Goal: Task Accomplishment & Management: Complete application form

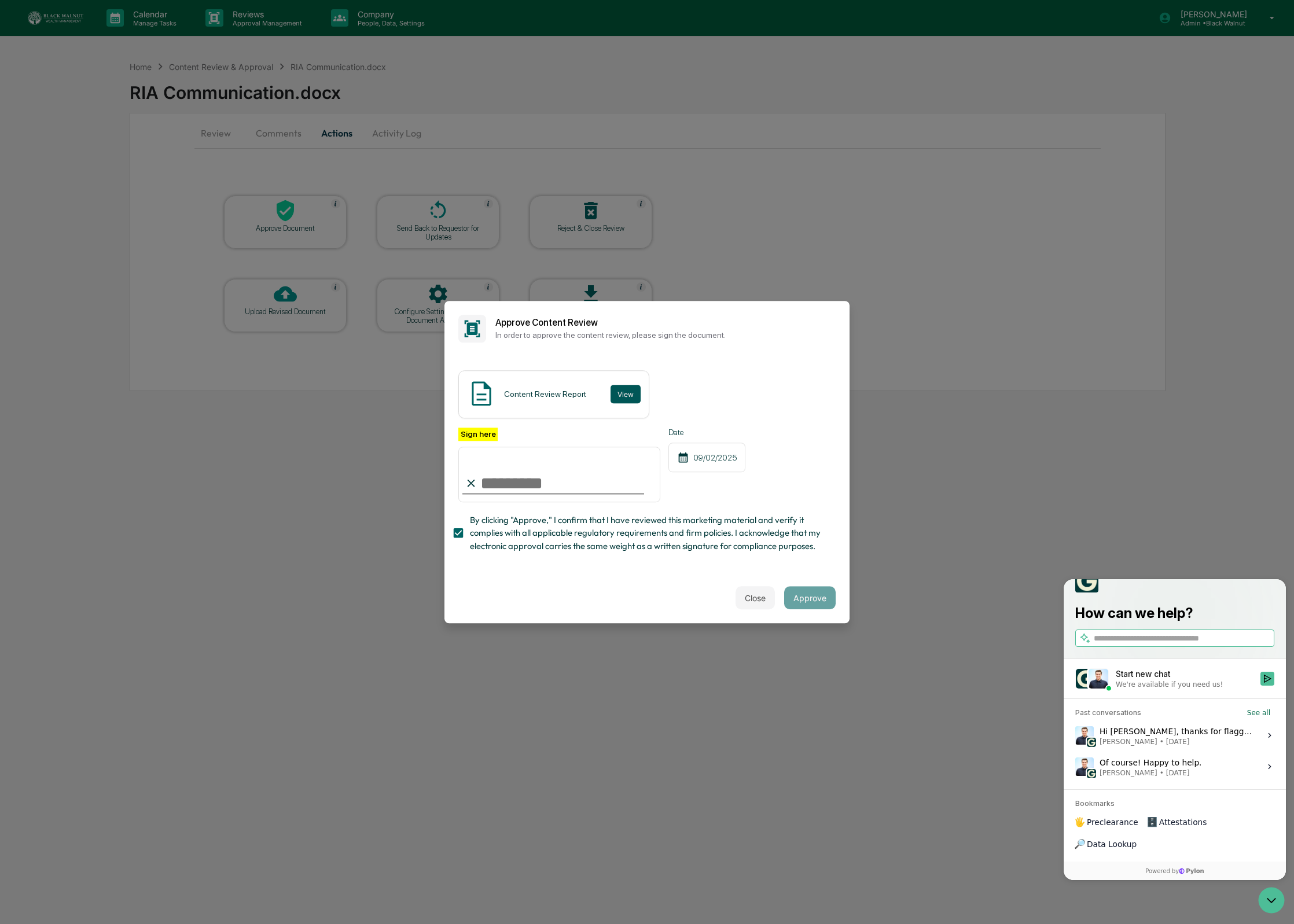
click at [624, 397] on button "View" at bounding box center [625, 393] width 30 height 19
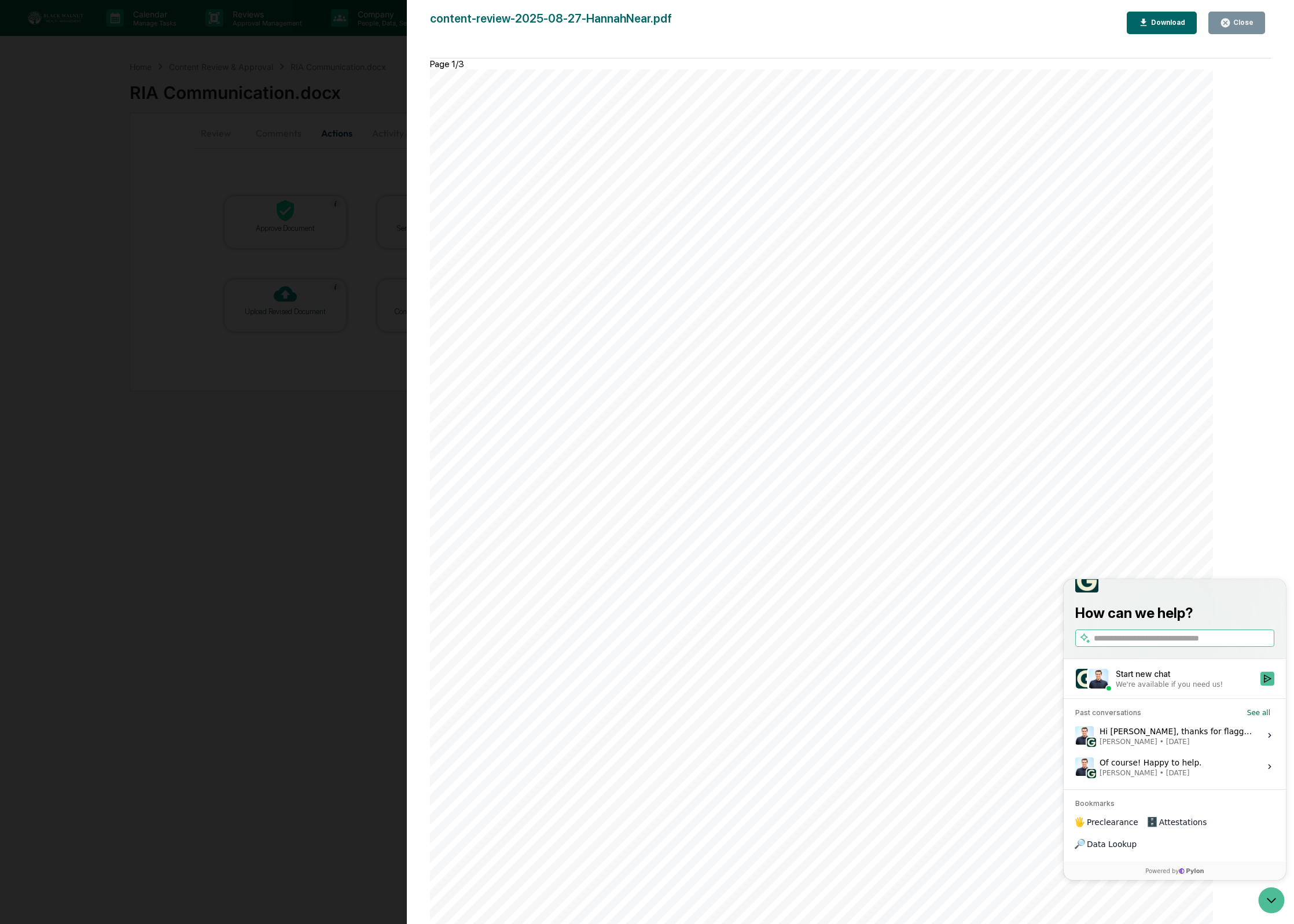
scroll to position [2371, 0]
click at [1236, 19] on div "Close" at bounding box center [1242, 23] width 23 height 8
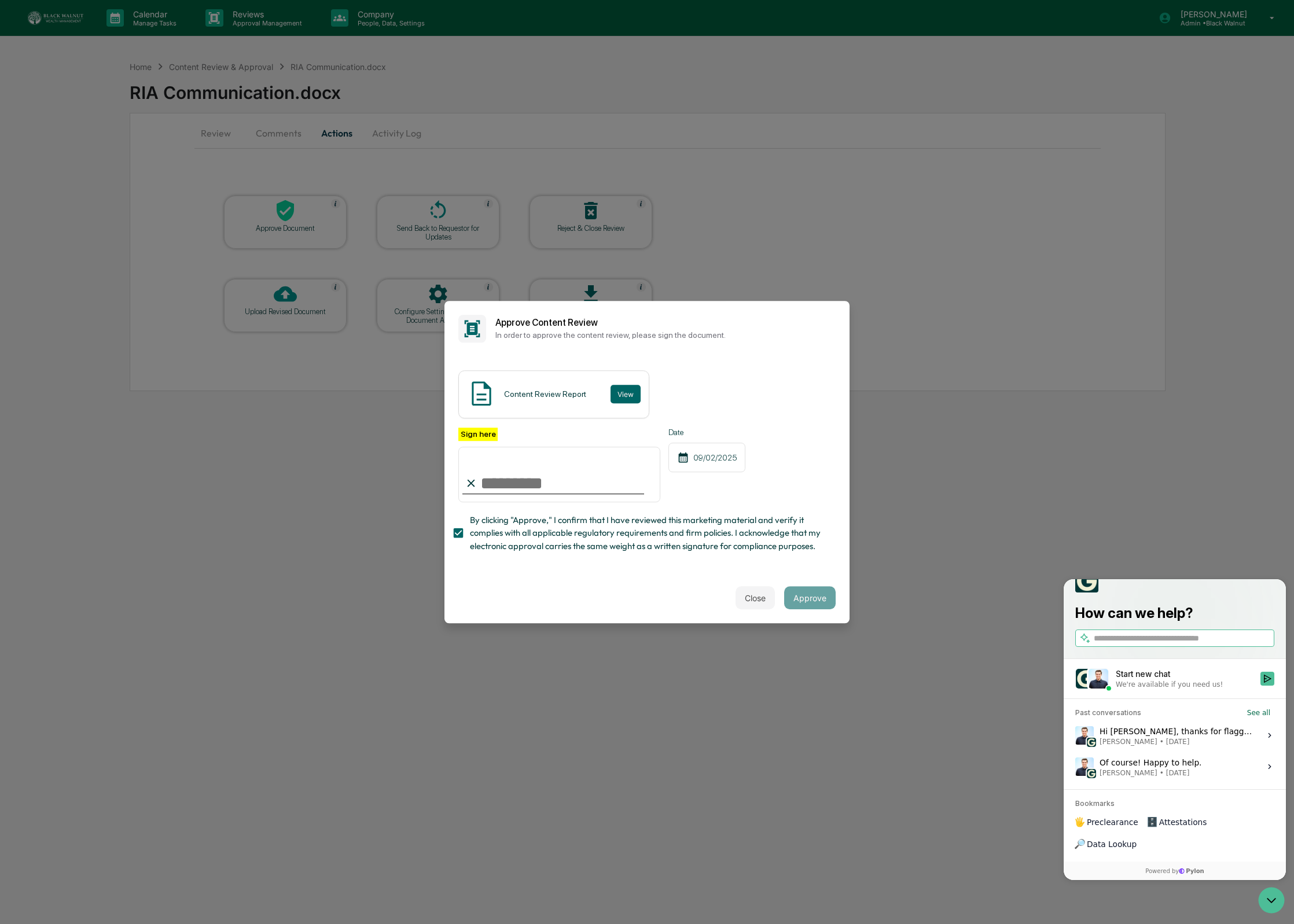
click at [626, 493] on div at bounding box center [552, 493] width 182 height 1
click at [605, 470] on input "Sign here" at bounding box center [559, 474] width 202 height 56
click at [745, 598] on button "Close" at bounding box center [755, 598] width 40 height 23
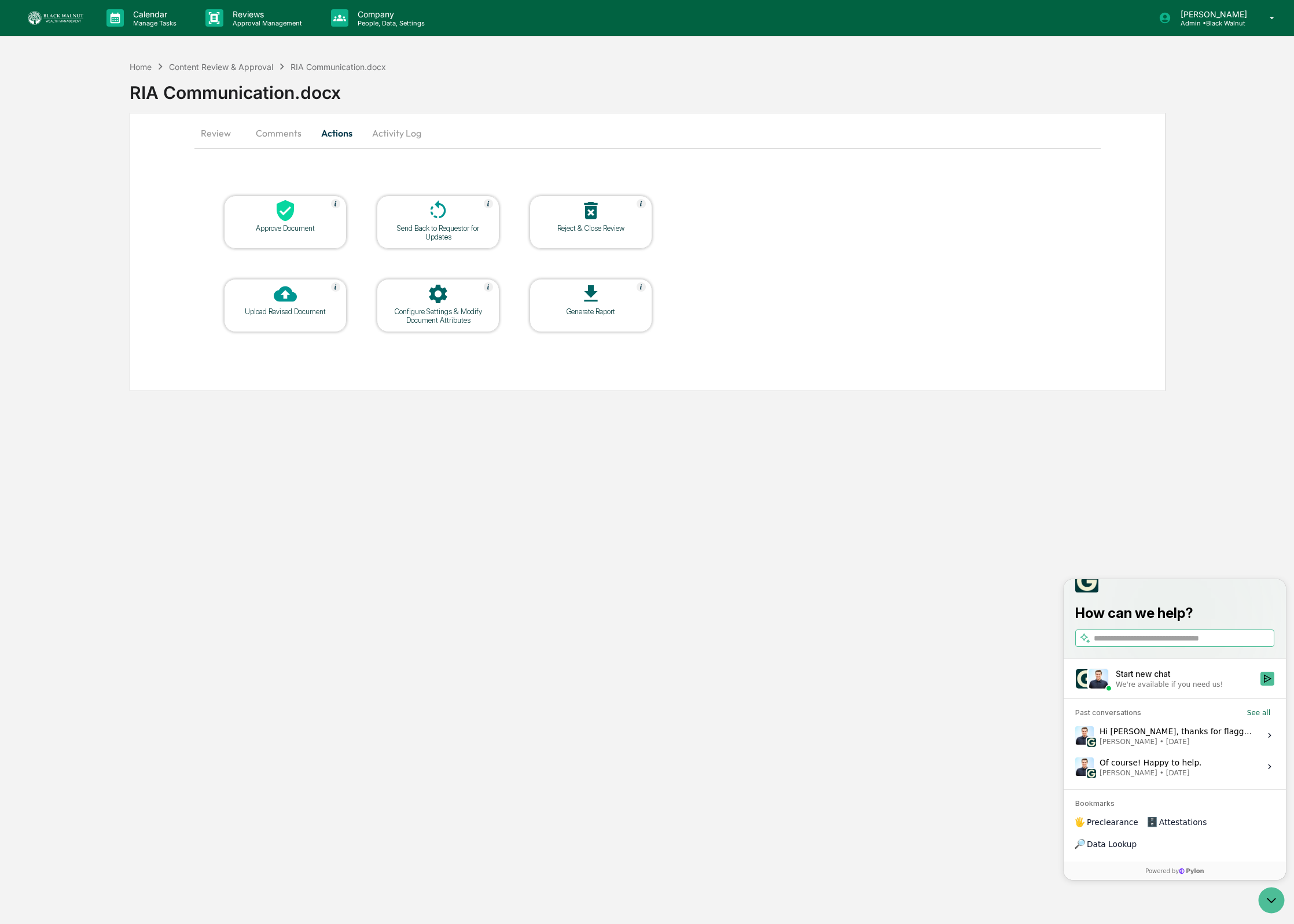
click at [237, 133] on button "Review" at bounding box center [221, 133] width 52 height 27
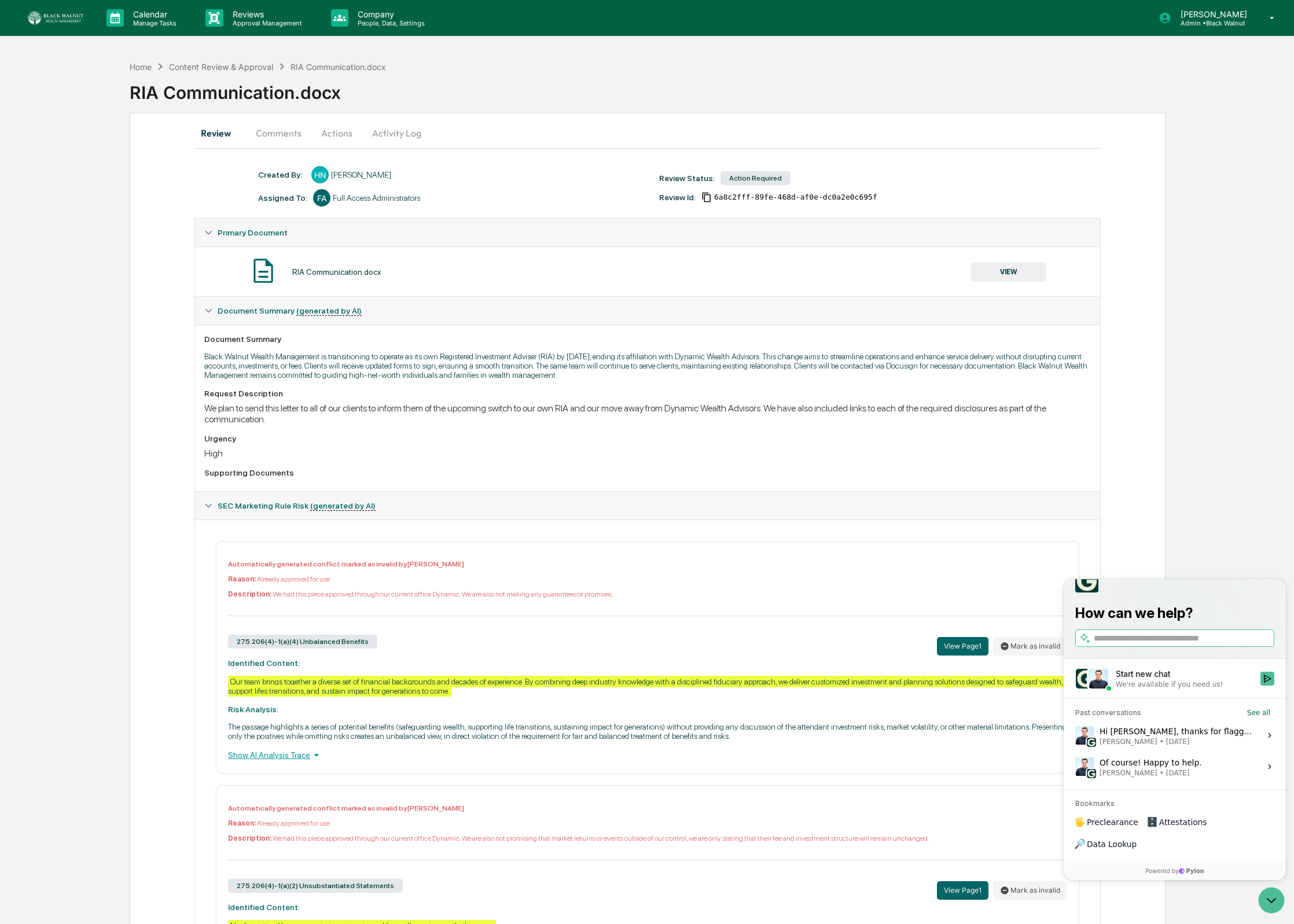
click at [764, 175] on div "Action Required" at bounding box center [755, 178] width 70 height 14
click at [725, 201] on span "6a8c2fff-89fe-468d-af0e-dc0a2e0c695f" at bounding box center [796, 197] width 163 height 9
click at [709, 200] on icon "Copy Id" at bounding box center [706, 197] width 11 height 10
click at [735, 199] on span "6a8c2fff-89fe-468d-af0e-dc0a2e0c695f" at bounding box center [785, 197] width 163 height 9
click at [256, 117] on div "Review Comments Actions Activity Log Created By: ‎ ‎ [PERSON_NAME] Near Assigne…" at bounding box center [647, 586] width 1036 height 947
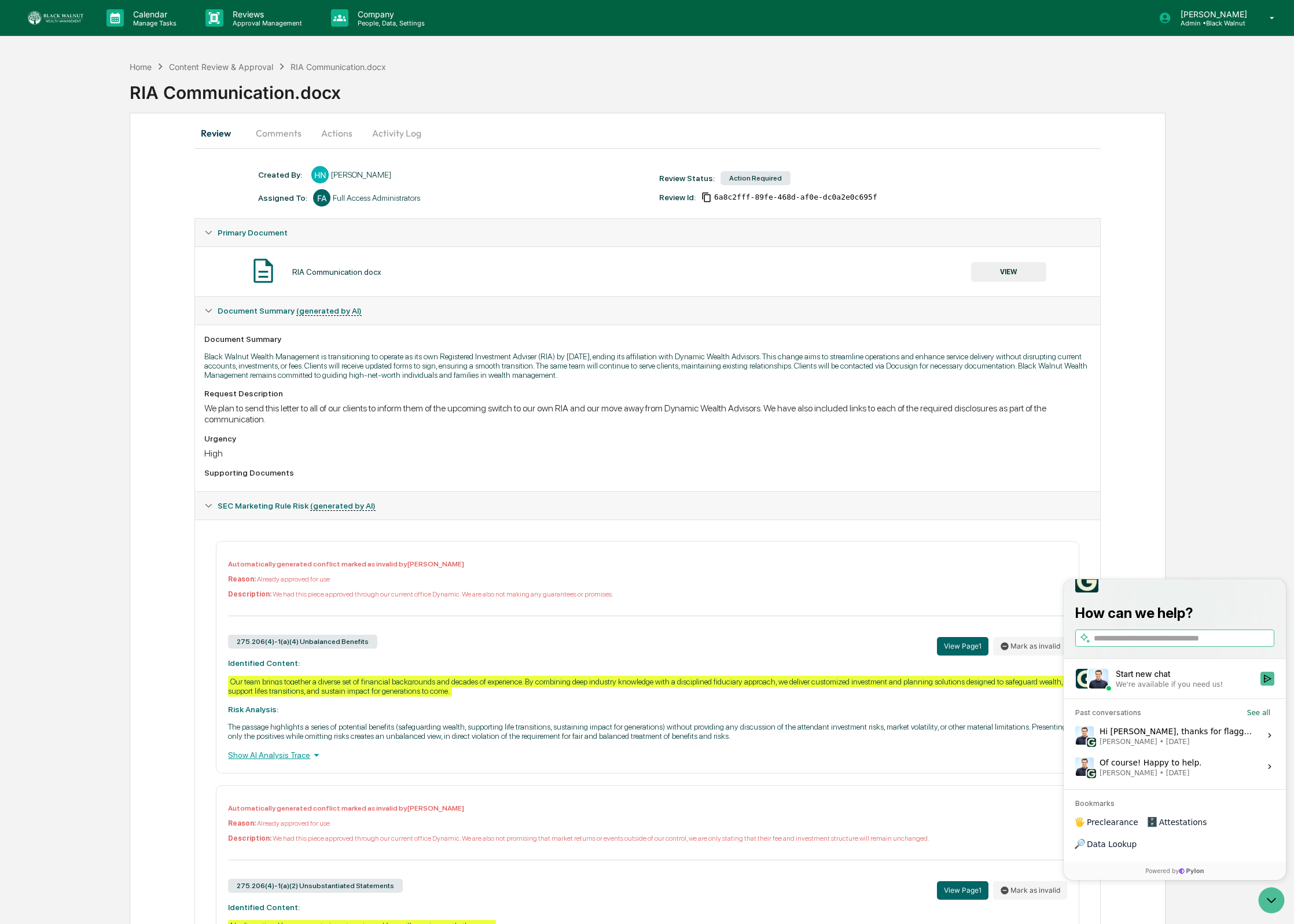
click at [263, 132] on button "Comments" at bounding box center [279, 133] width 65 height 27
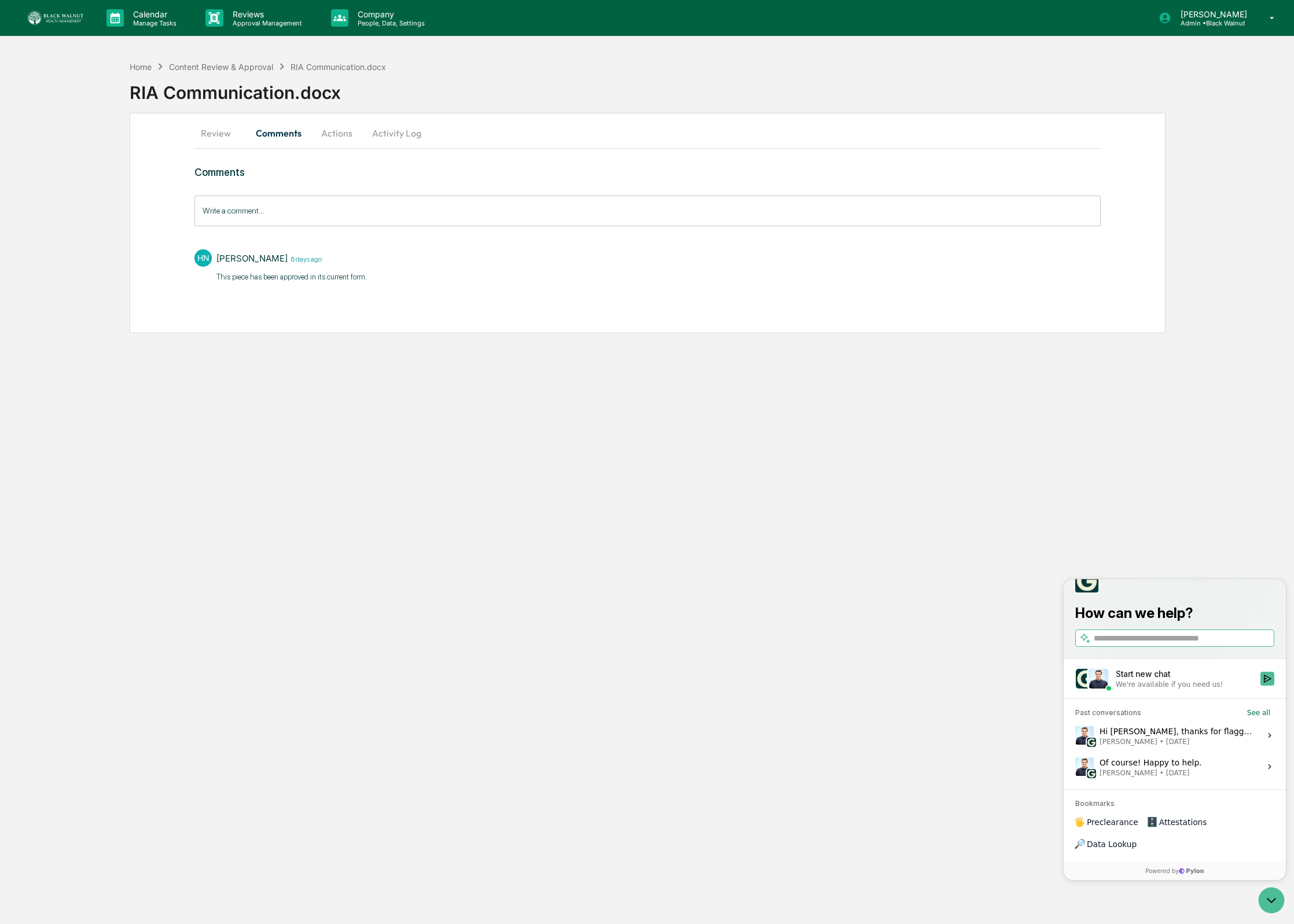
click at [340, 128] on button "Actions" at bounding box center [337, 133] width 52 height 27
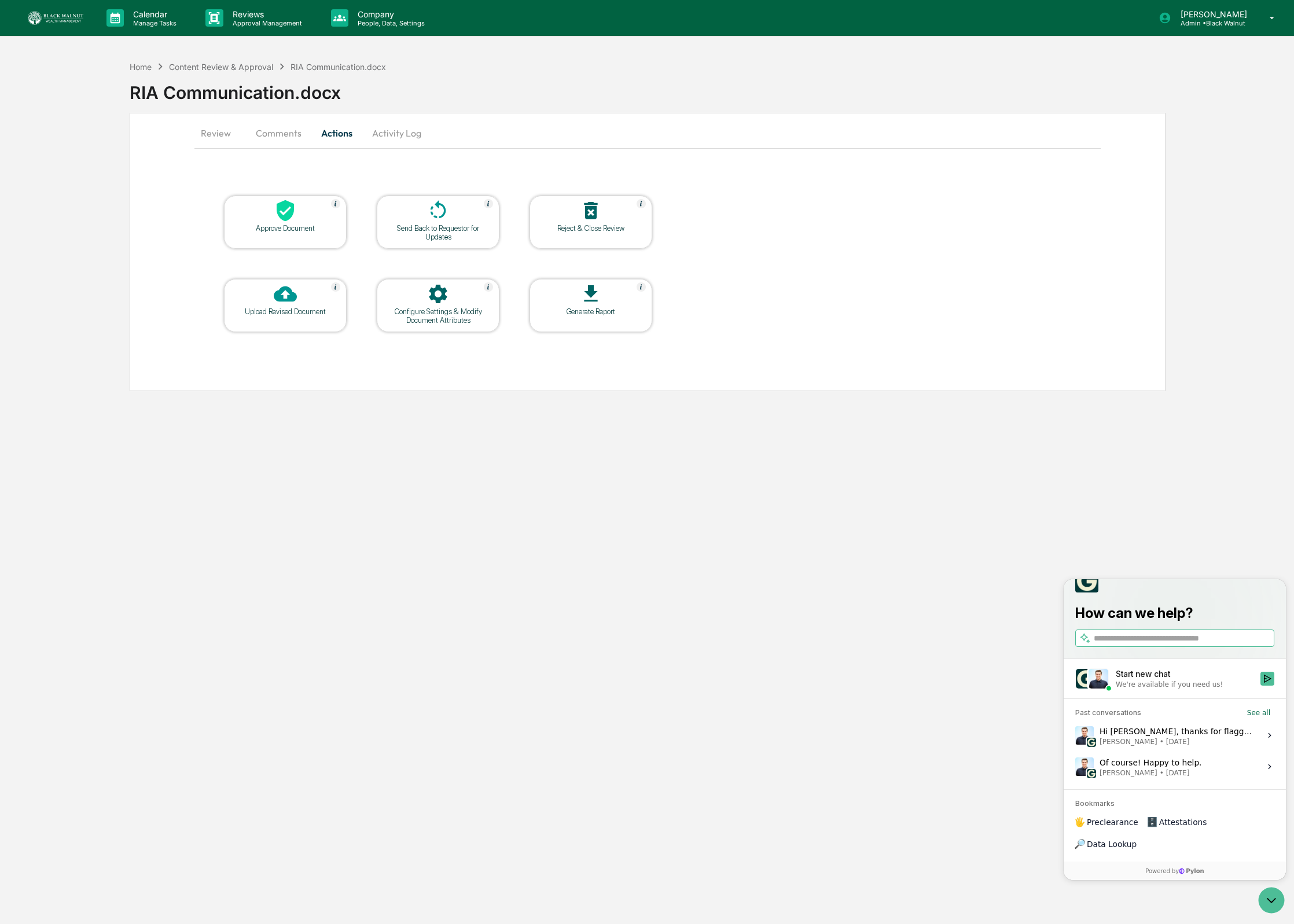
click at [608, 310] on div "Generate Report" at bounding box center [590, 311] width 104 height 9
click at [770, 252] on div "Approve Document Send Back to Requestor for Updates Reject & Close Review Uploa…" at bounding box center [647, 264] width 905 height 195
click at [607, 292] on div at bounding box center [590, 295] width 116 height 25
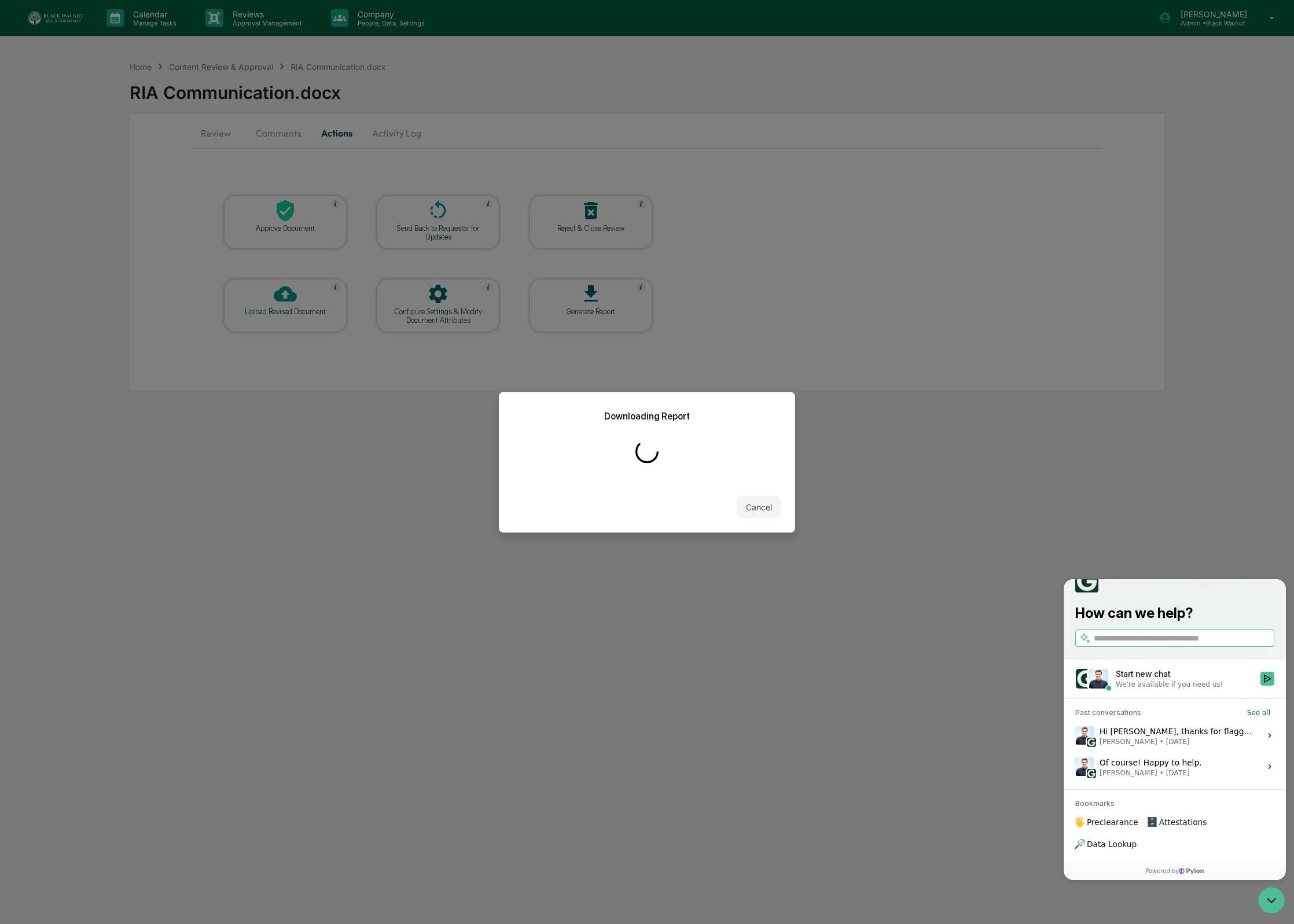
click at [746, 510] on button "Cancel" at bounding box center [758, 506] width 44 height 23
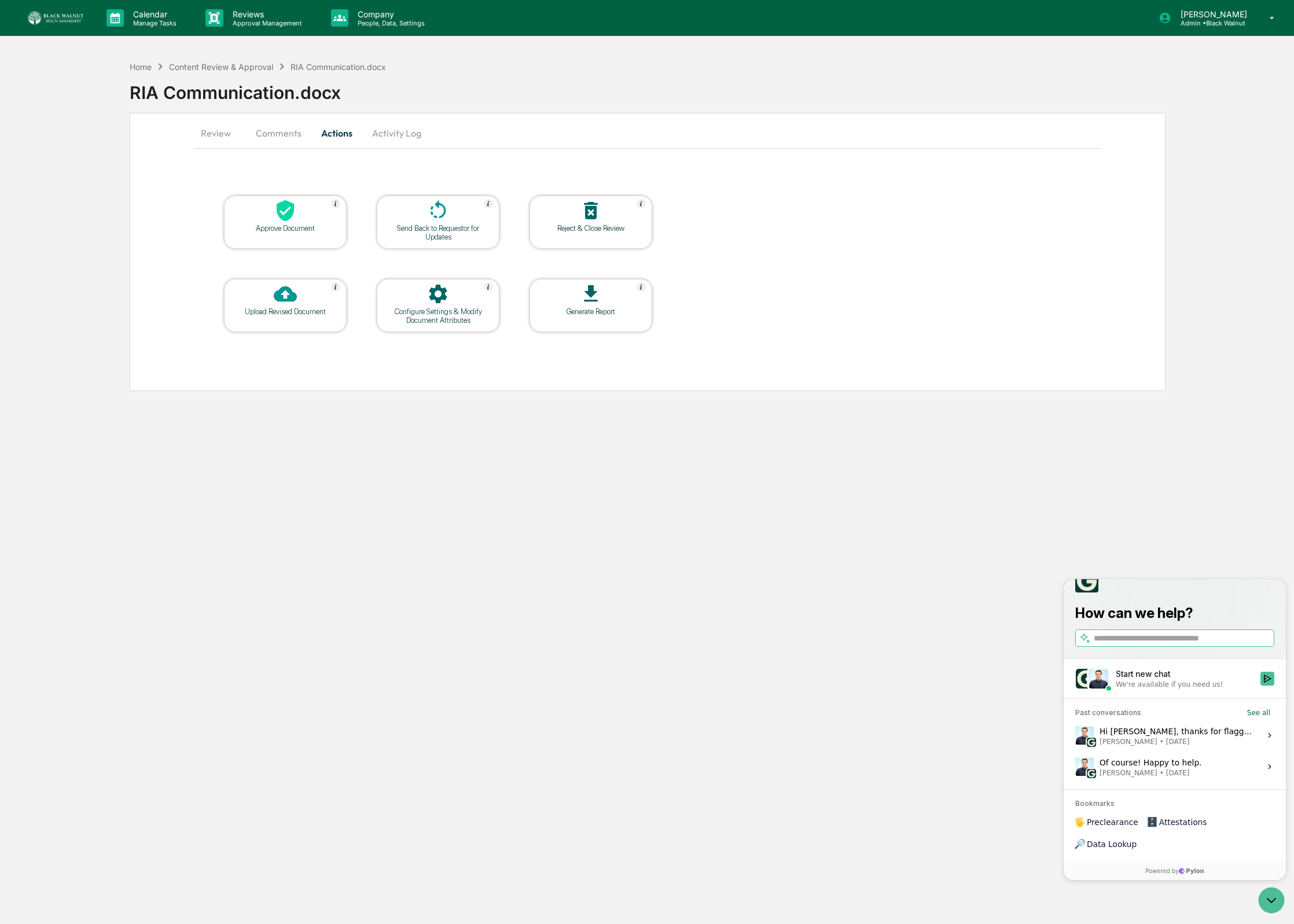
click at [480, 319] on div "Configure Settings & Modify Document Attributes" at bounding box center [438, 315] width 104 height 17
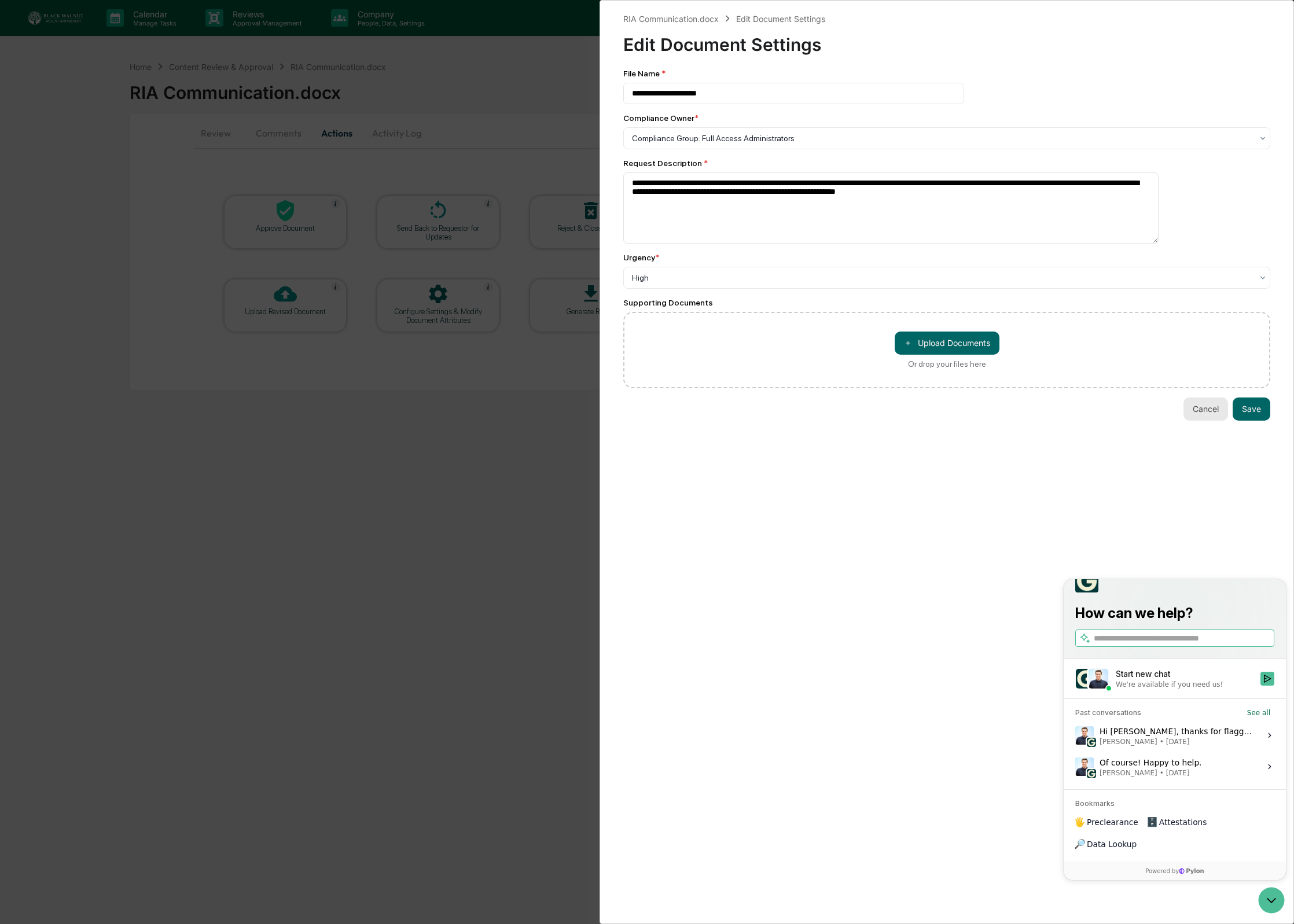
click at [1195, 407] on button "Cancel" at bounding box center [1205, 409] width 44 height 23
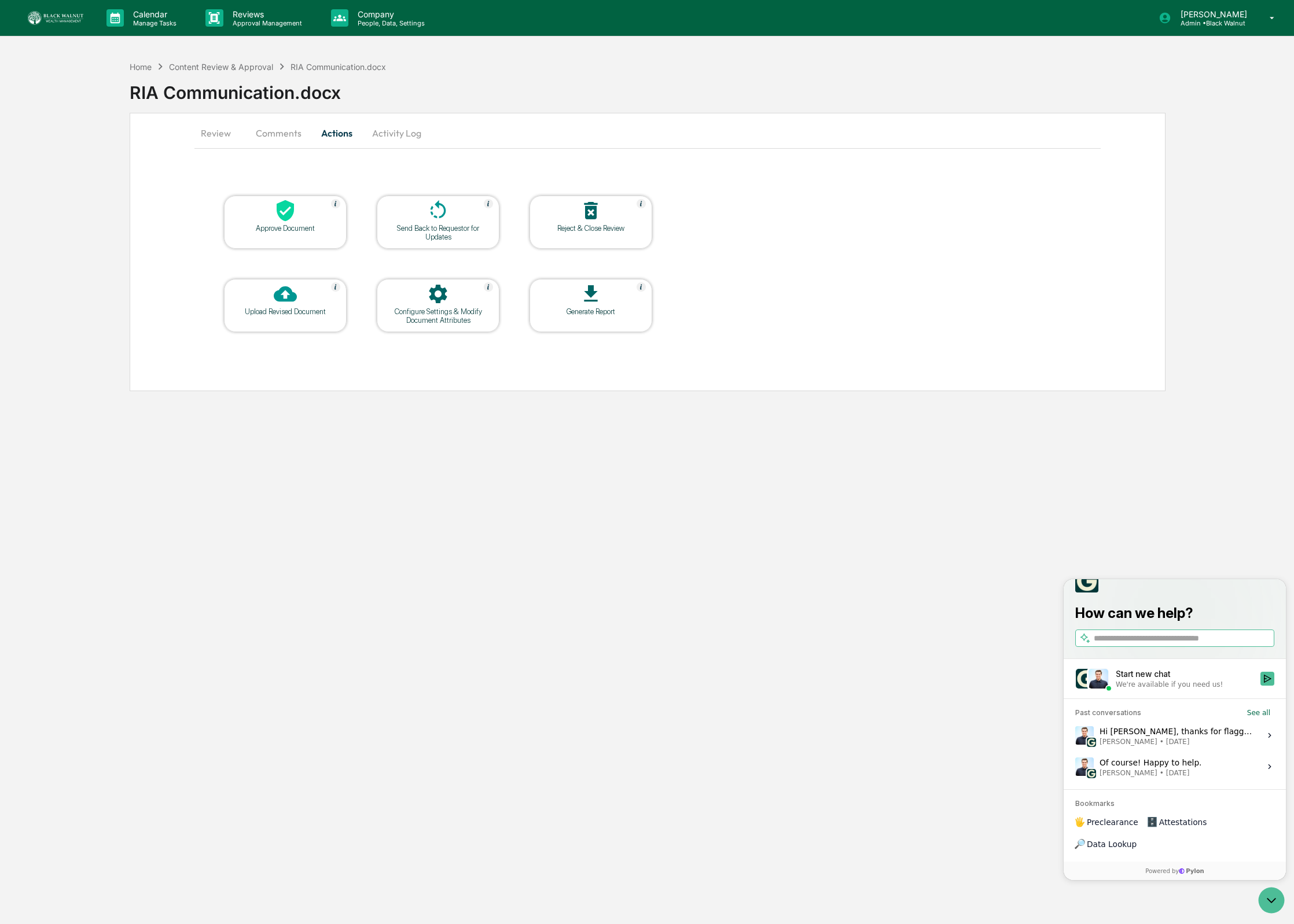
click at [225, 136] on button "Review" at bounding box center [221, 133] width 52 height 27
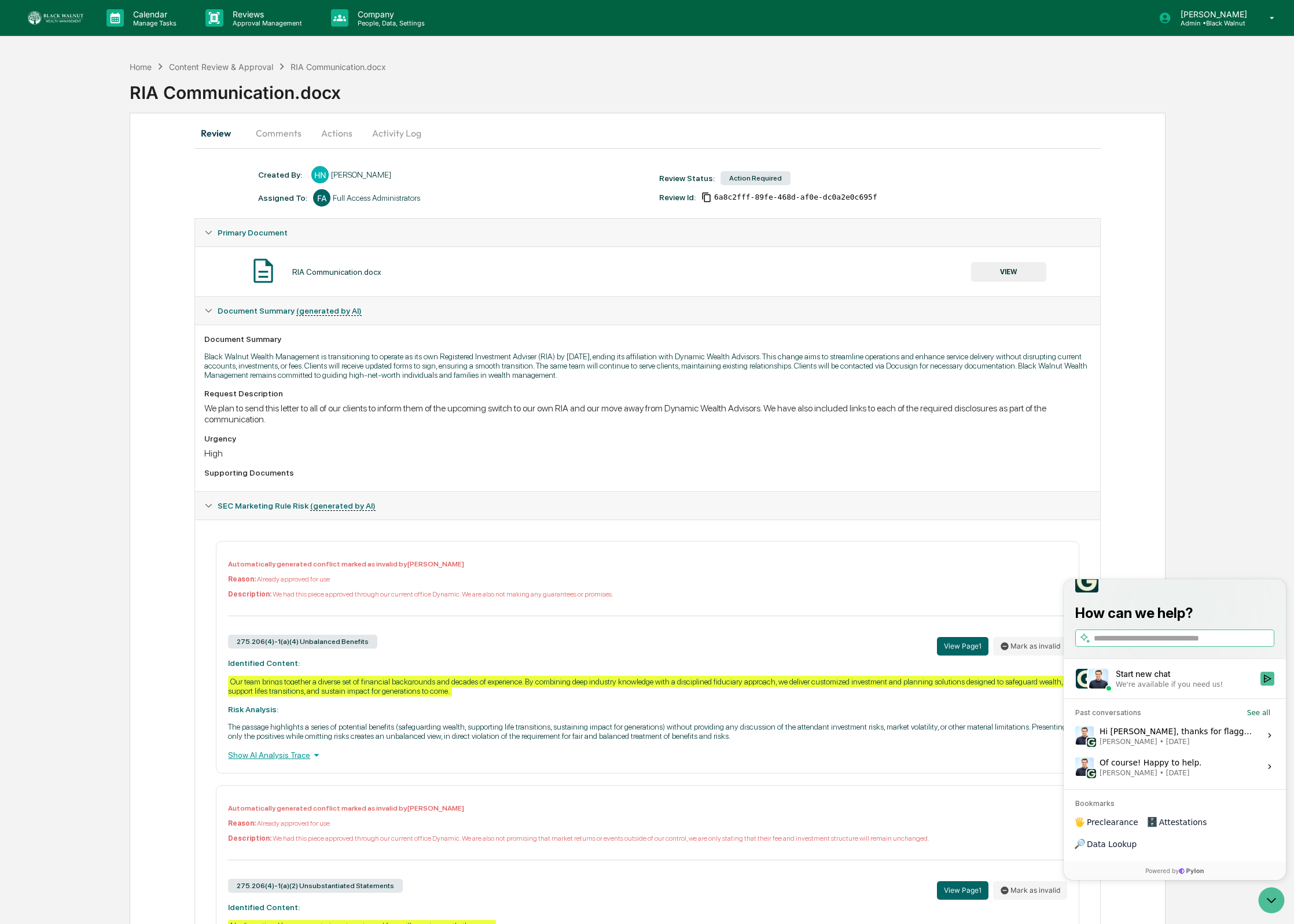
click at [1034, 275] on button "VIEW" at bounding box center [1008, 272] width 75 height 19
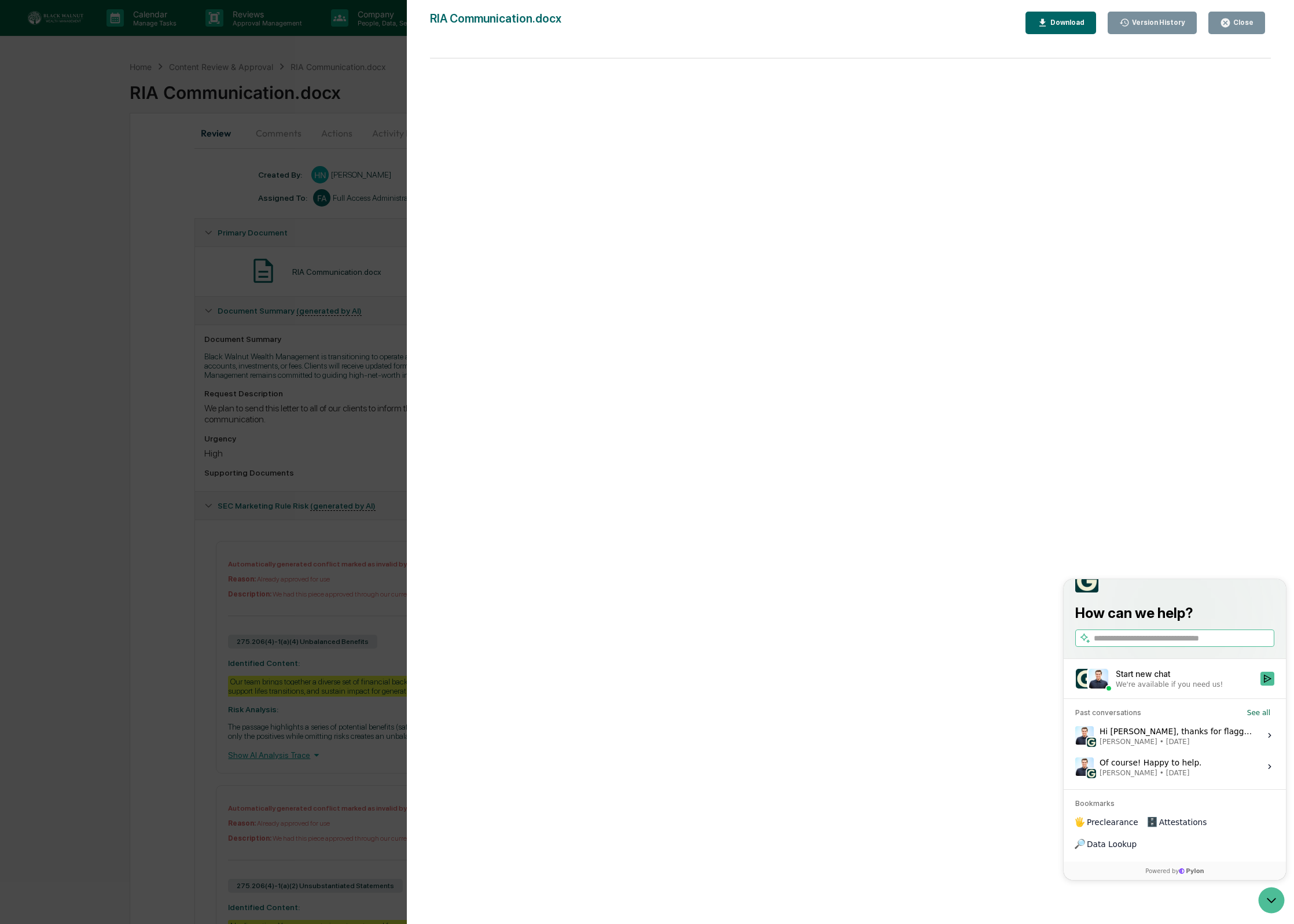
click at [1051, 25] on div "Download" at bounding box center [1065, 23] width 36 height 8
click at [1227, 24] on icon "button" at bounding box center [1225, 23] width 9 height 9
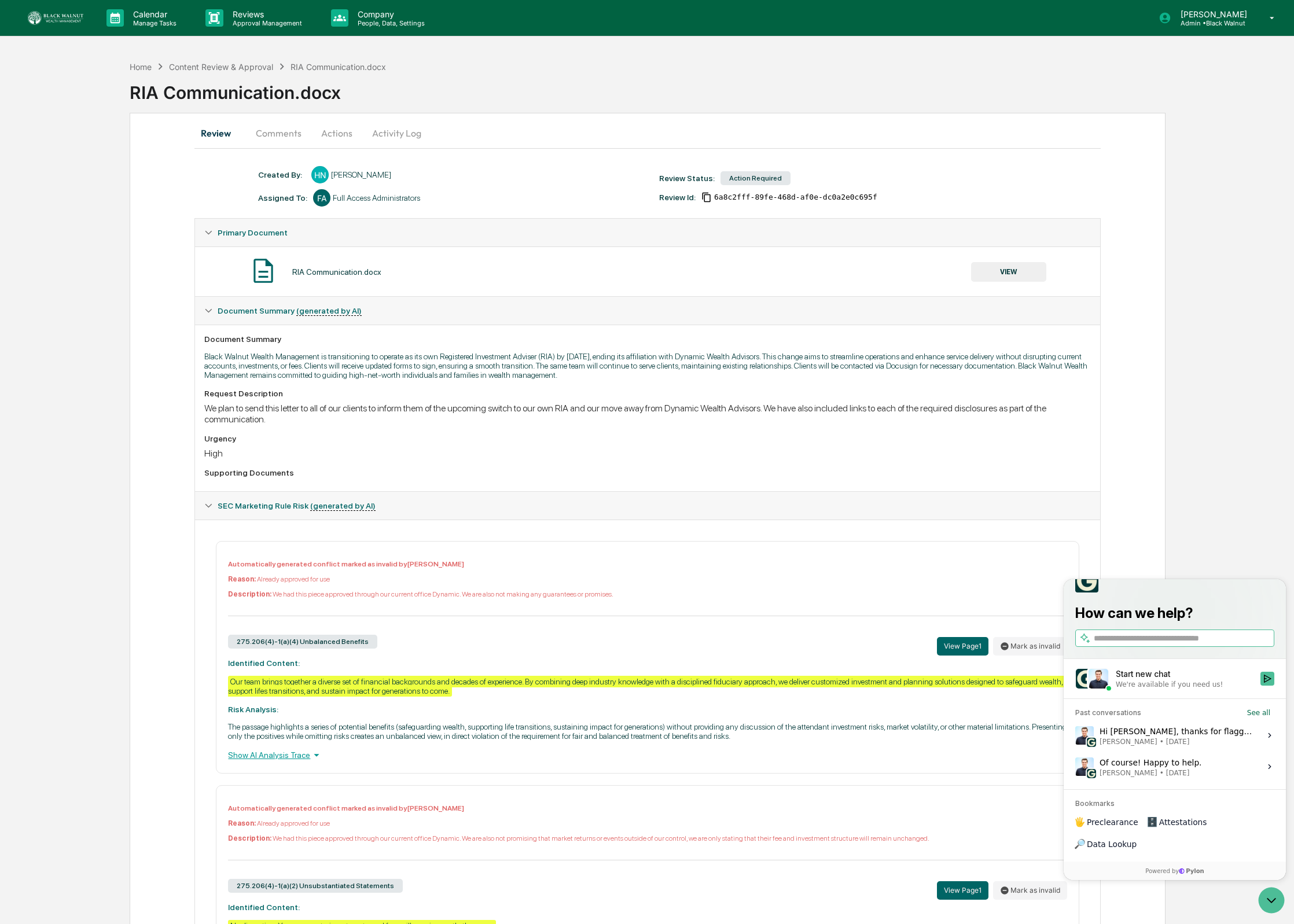
click at [343, 128] on button "Actions" at bounding box center [337, 133] width 52 height 27
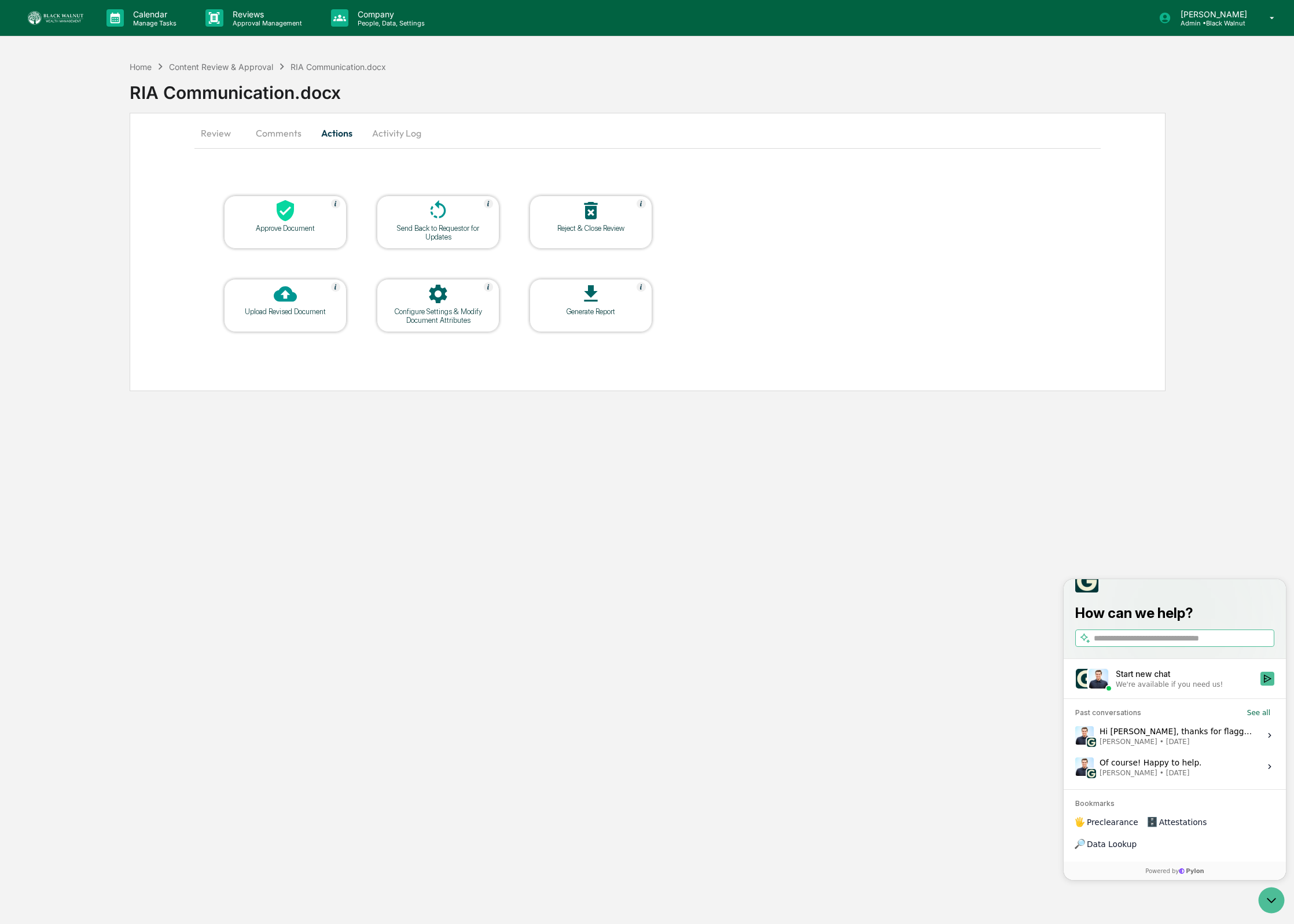
click at [469, 299] on div at bounding box center [438, 295] width 116 height 25
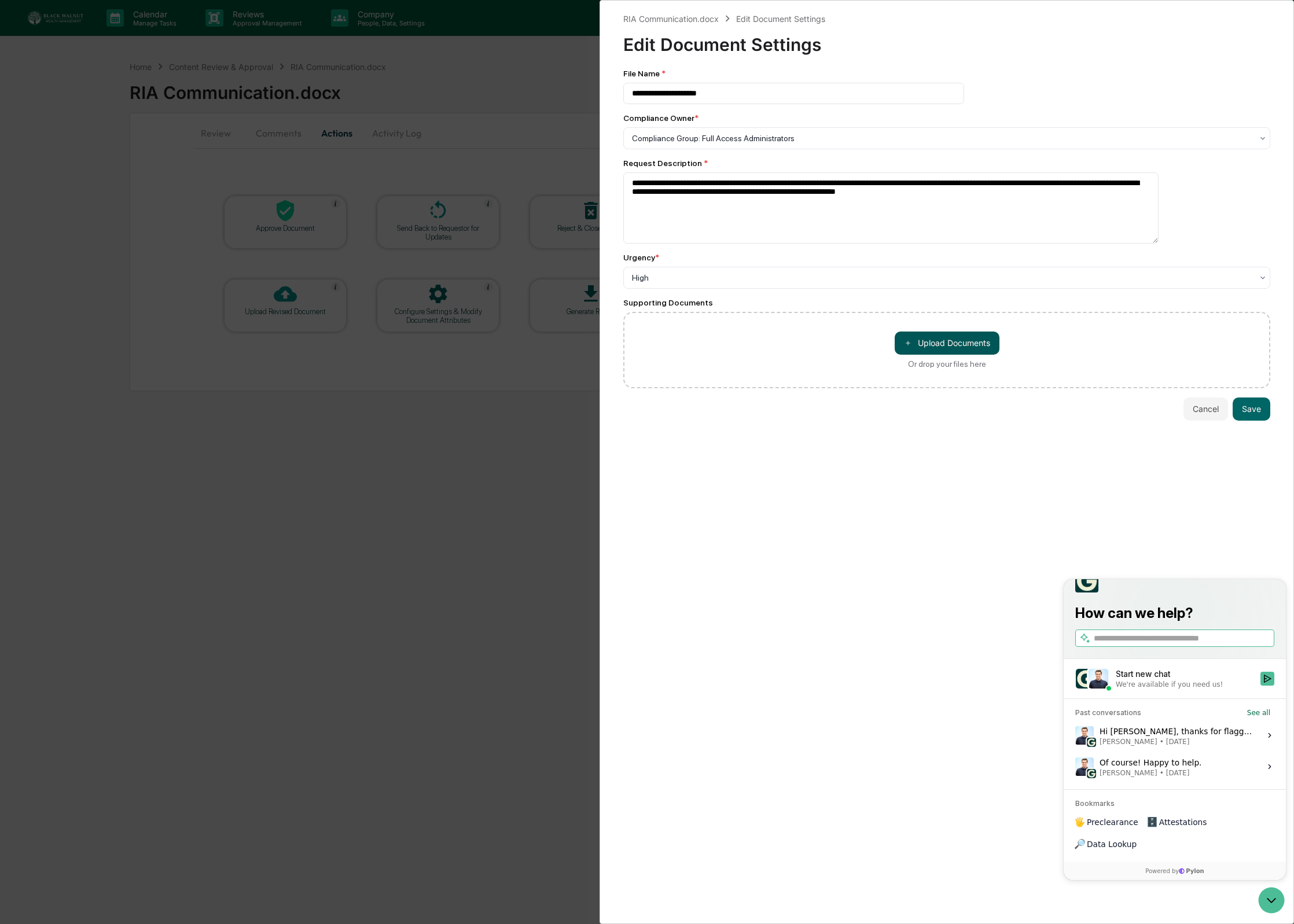
click at [973, 346] on button "＋ Upload Documents" at bounding box center [947, 343] width 105 height 23
click at [1266, 891] on icon "Open customer support" at bounding box center [1271, 901] width 29 height 29
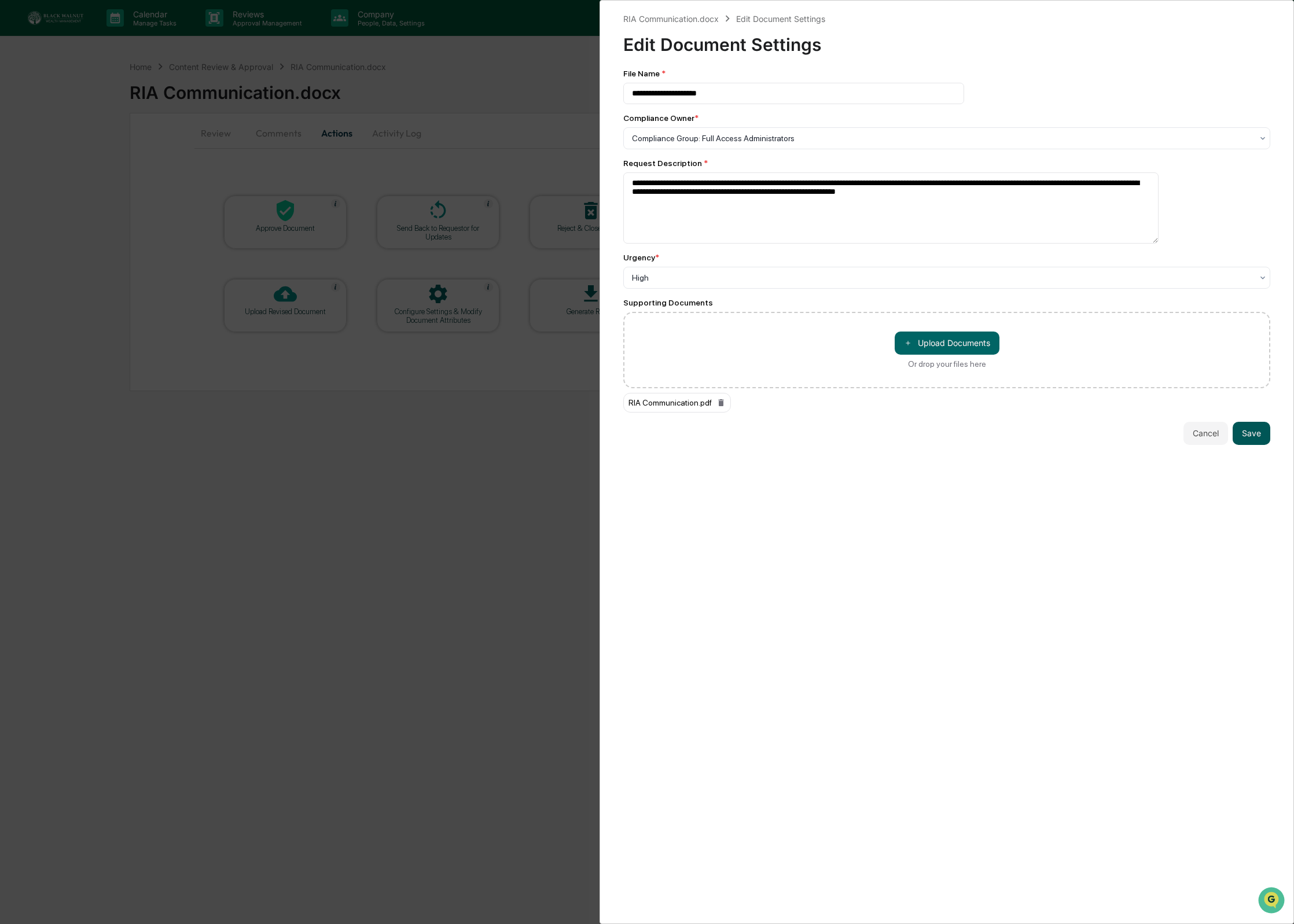
click at [1267, 444] on button "Save" at bounding box center [1251, 433] width 38 height 23
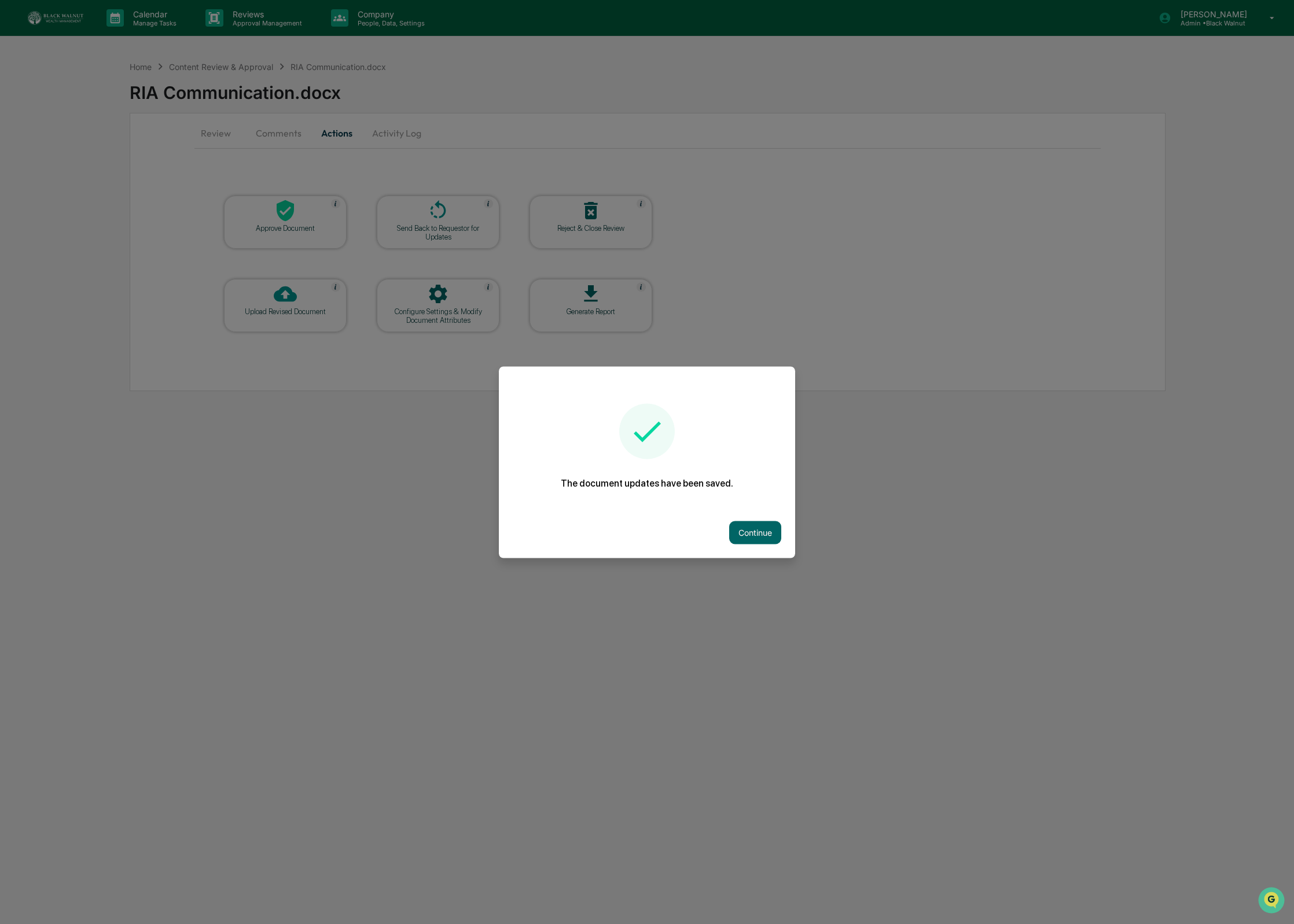
click at [288, 237] on div at bounding box center [647, 462] width 1294 height 924
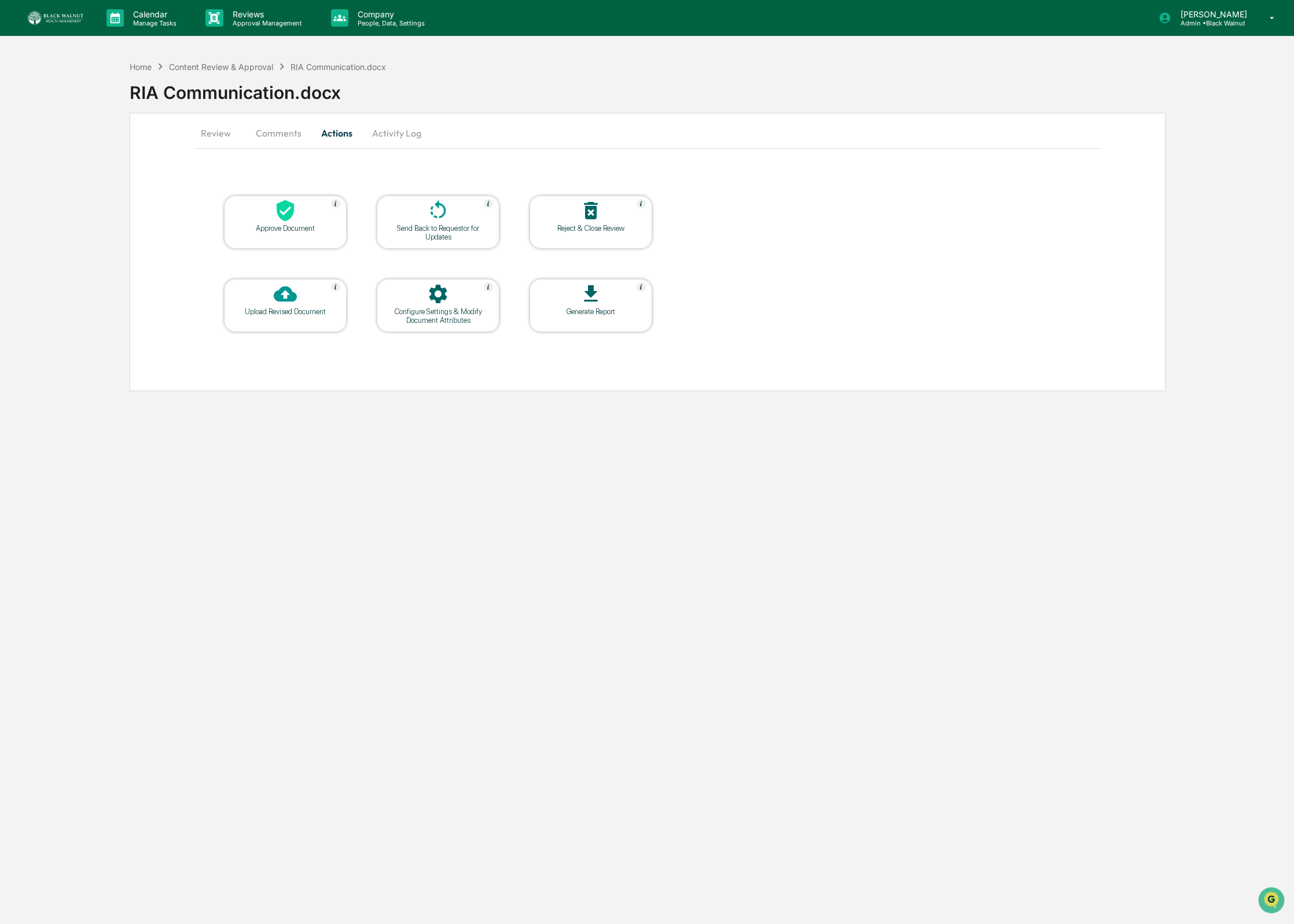
click at [264, 216] on div at bounding box center [285, 211] width 116 height 25
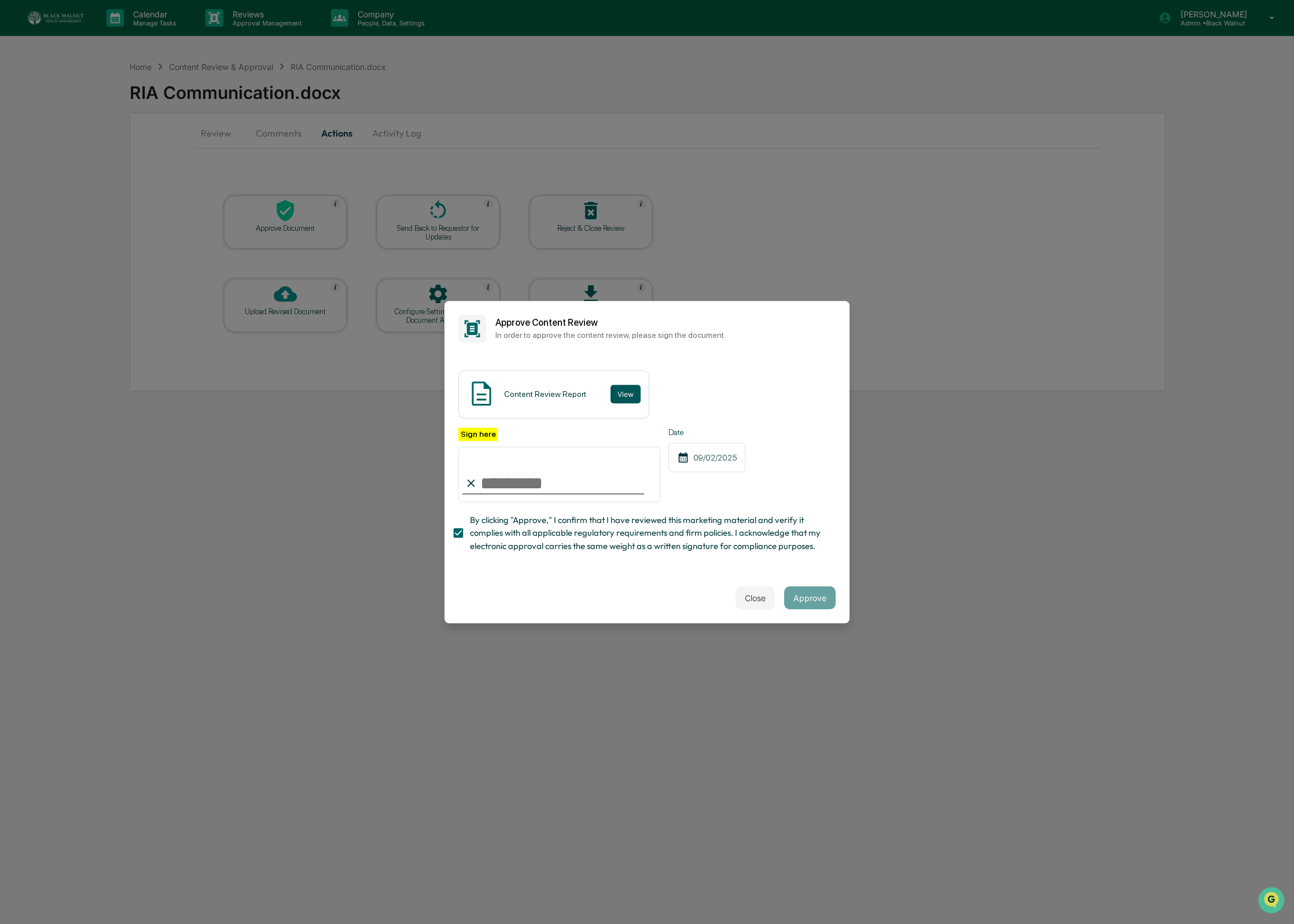
click at [624, 393] on button "View" at bounding box center [625, 393] width 30 height 19
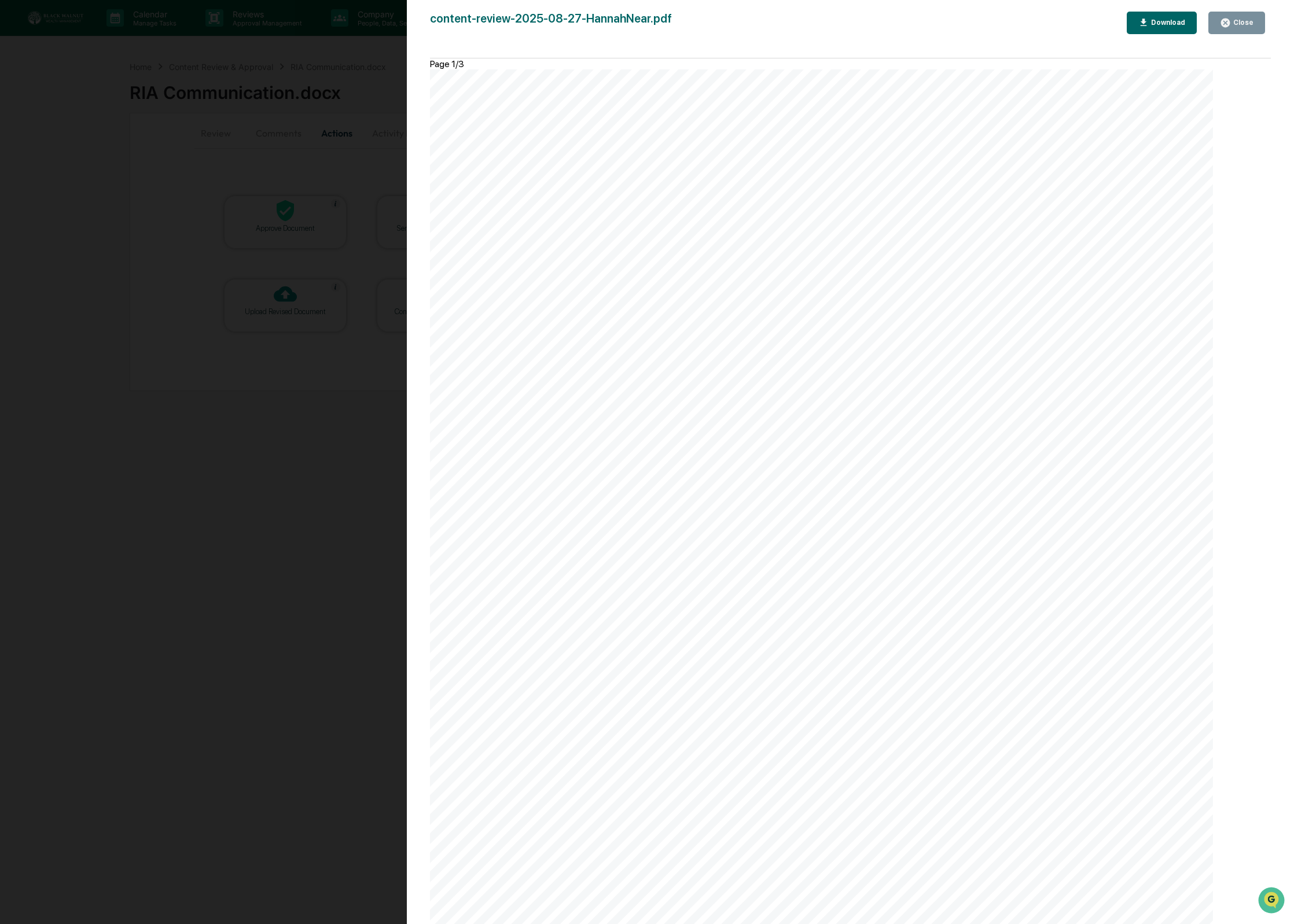
scroll to position [0, 0]
click at [1237, 24] on div "Close" at bounding box center [1242, 23] width 23 height 8
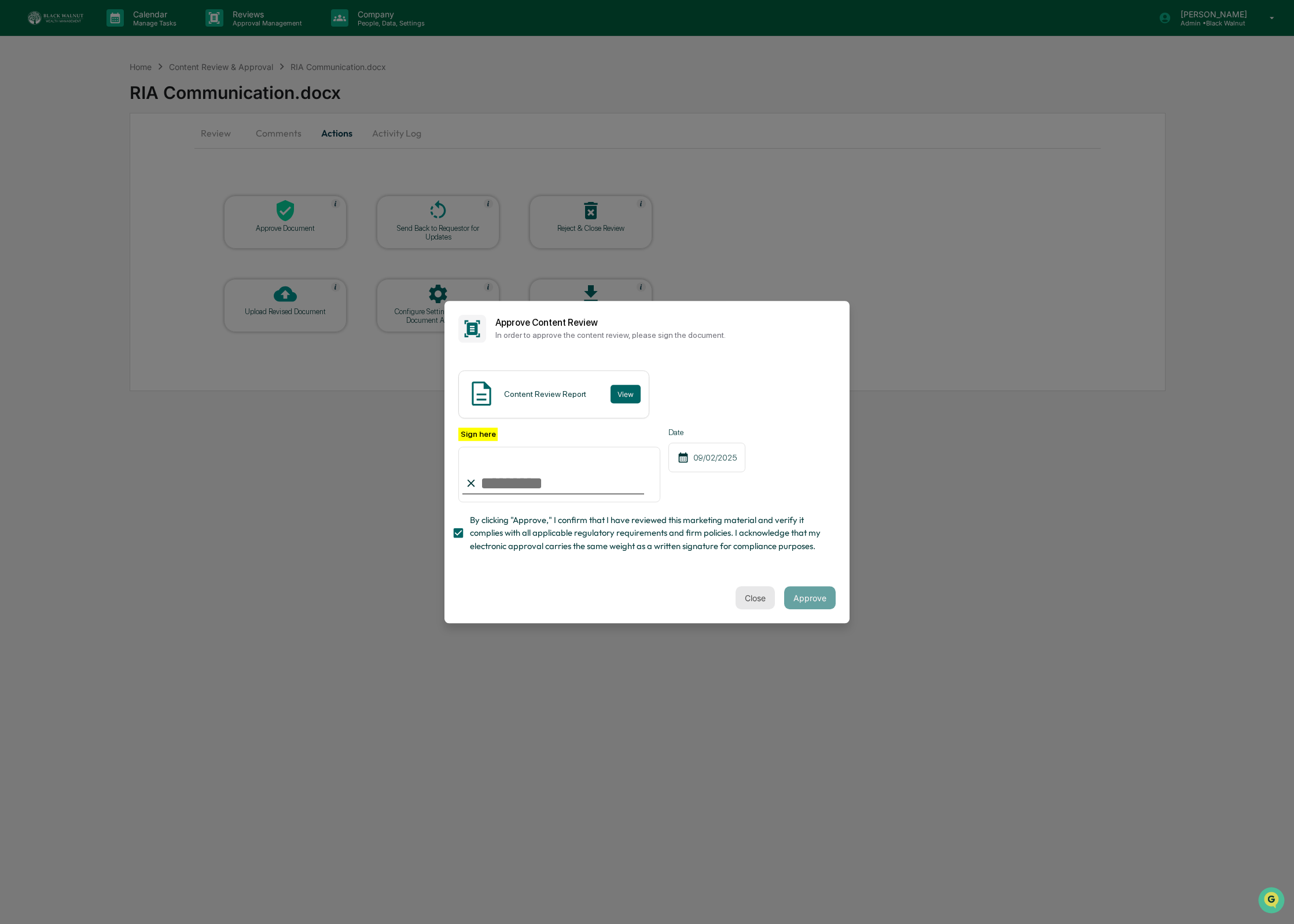
click at [746, 594] on button "Close" at bounding box center [755, 598] width 40 height 23
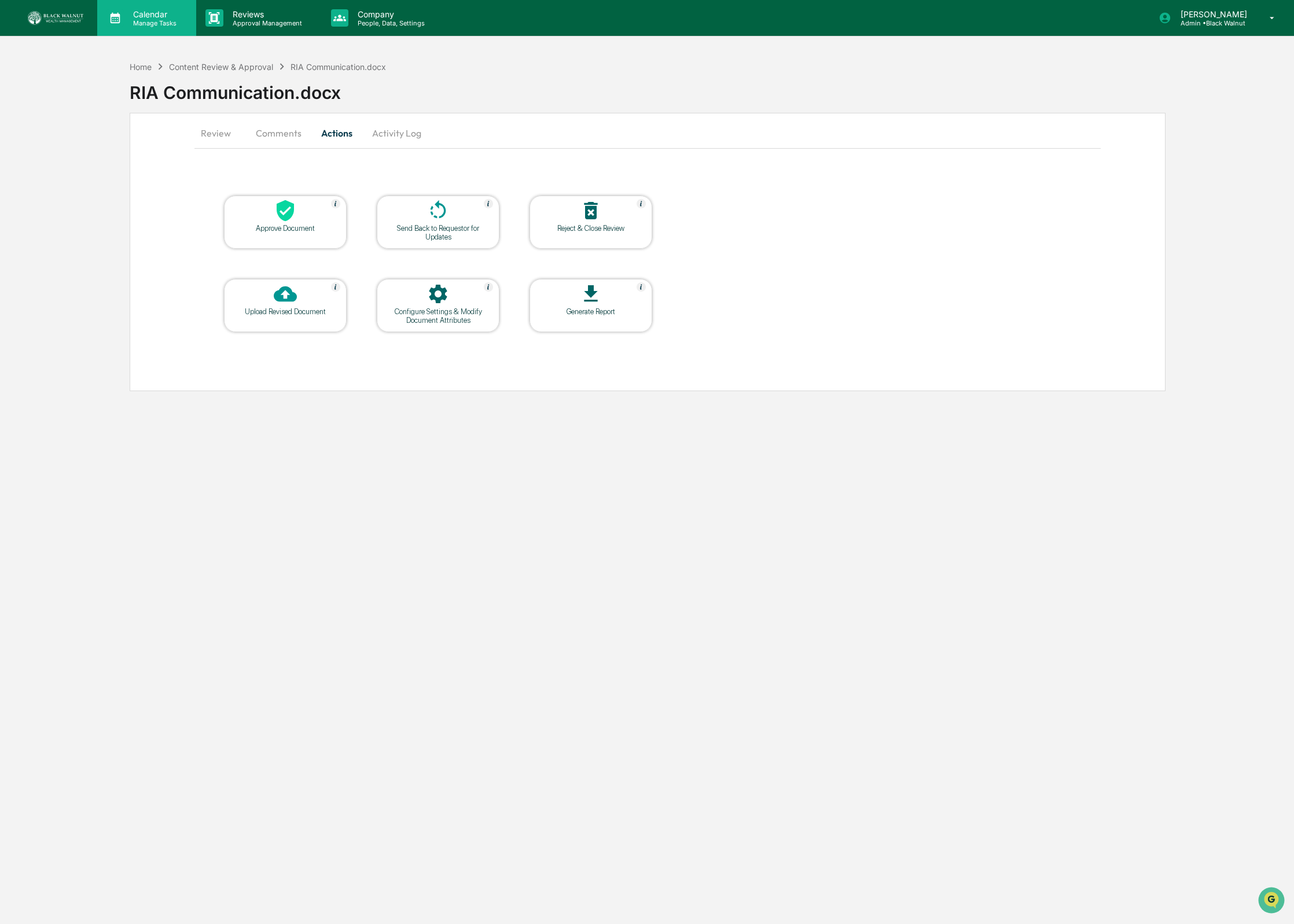
drag, startPoint x: 195, startPoint y: 130, endPoint x: 142, endPoint y: 7, distance: 133.9
click at [195, 130] on button "Review" at bounding box center [221, 133] width 52 height 27
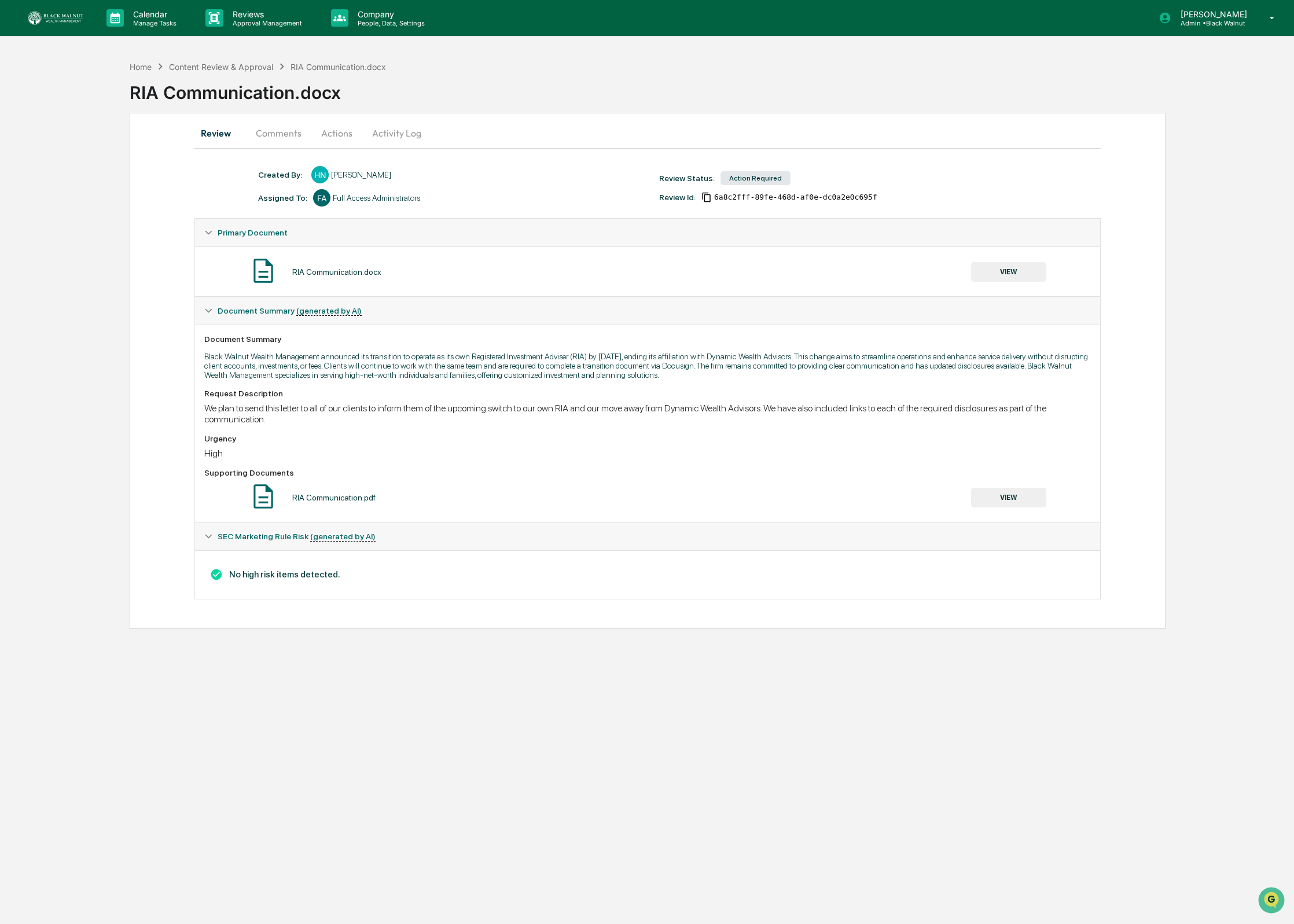
click at [1004, 268] on button "VIEW" at bounding box center [1008, 272] width 75 height 19
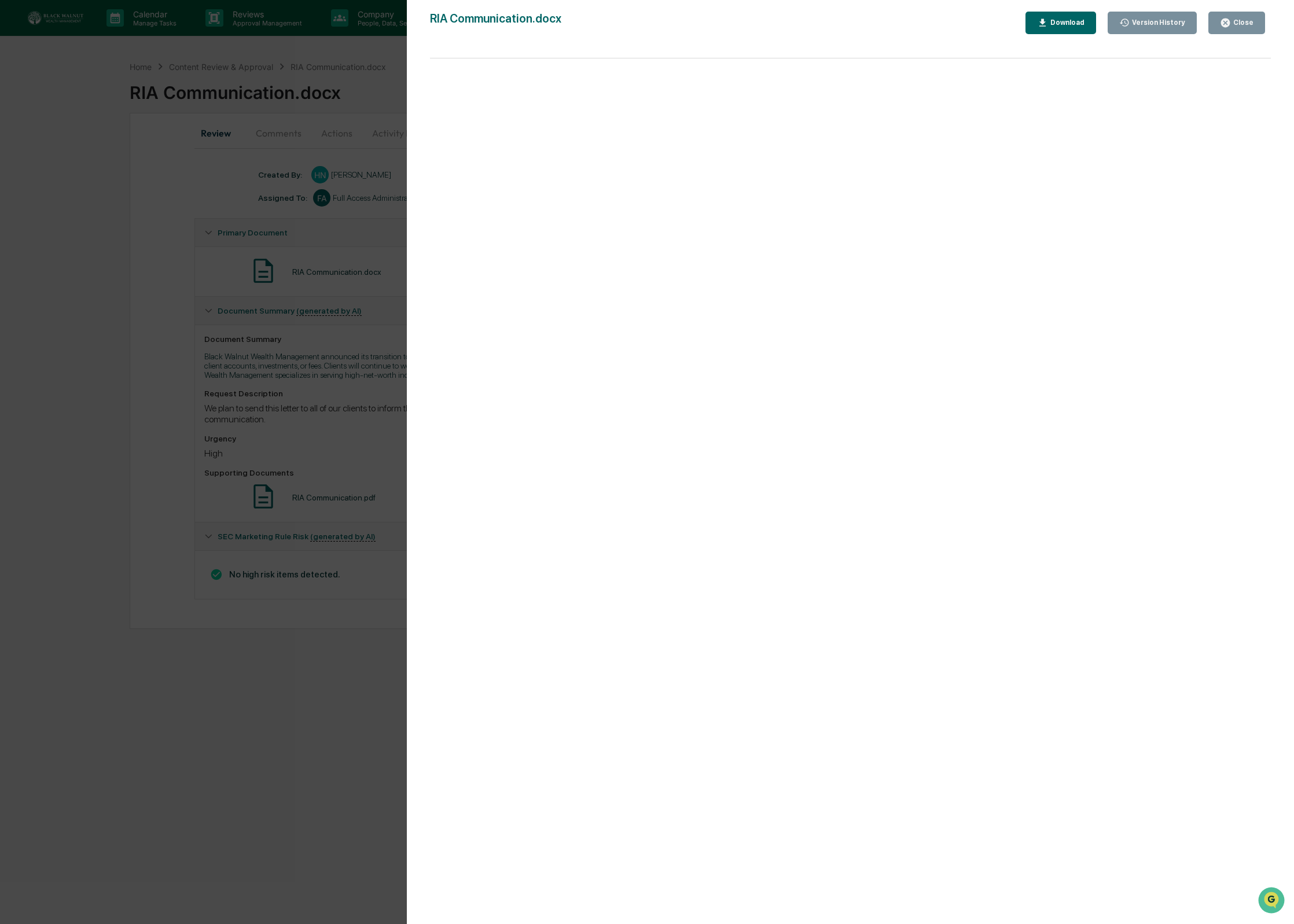
click at [1246, 29] on button "Close" at bounding box center [1237, 23] width 57 height 23
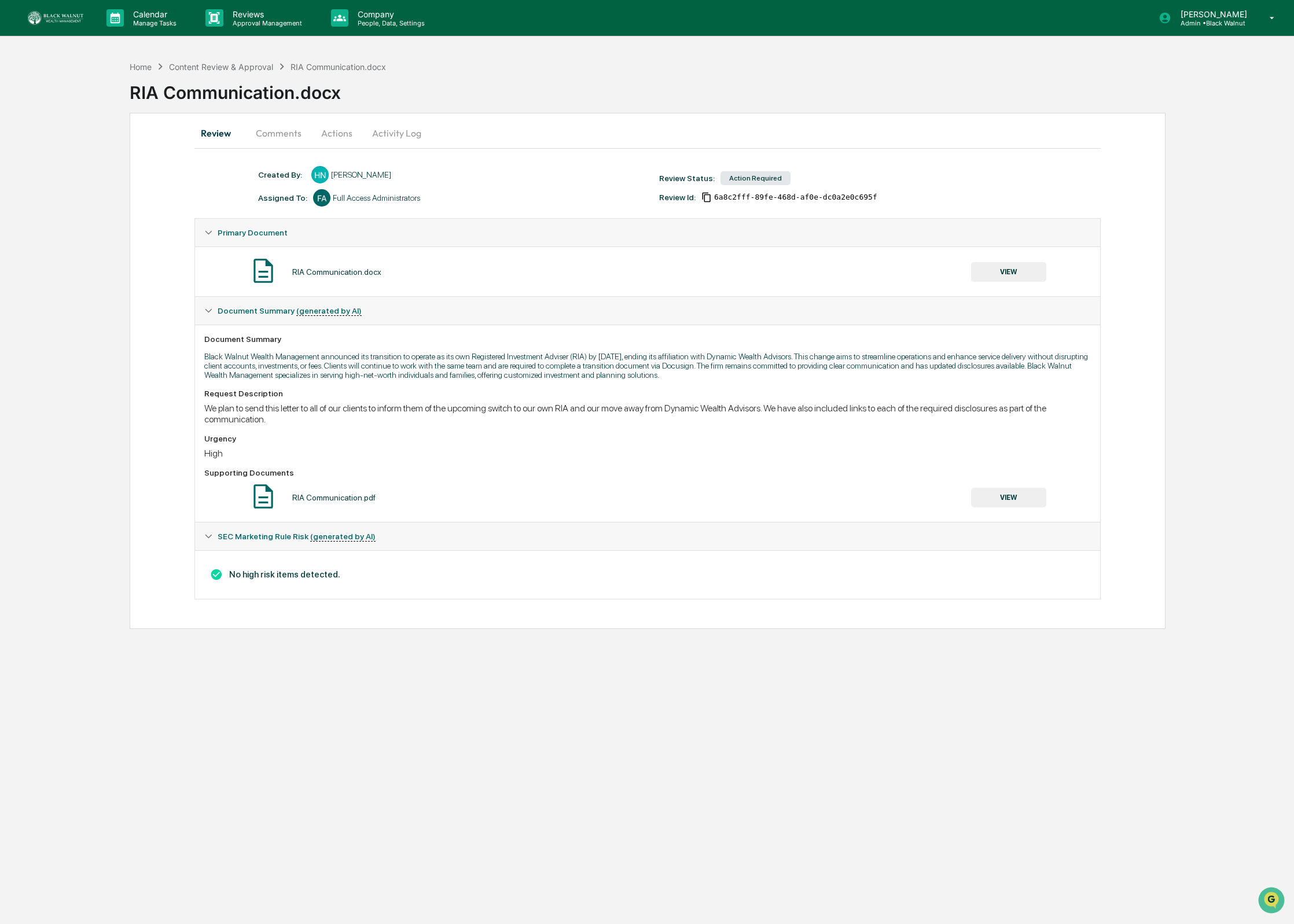
click at [262, 132] on button "Comments" at bounding box center [279, 133] width 65 height 27
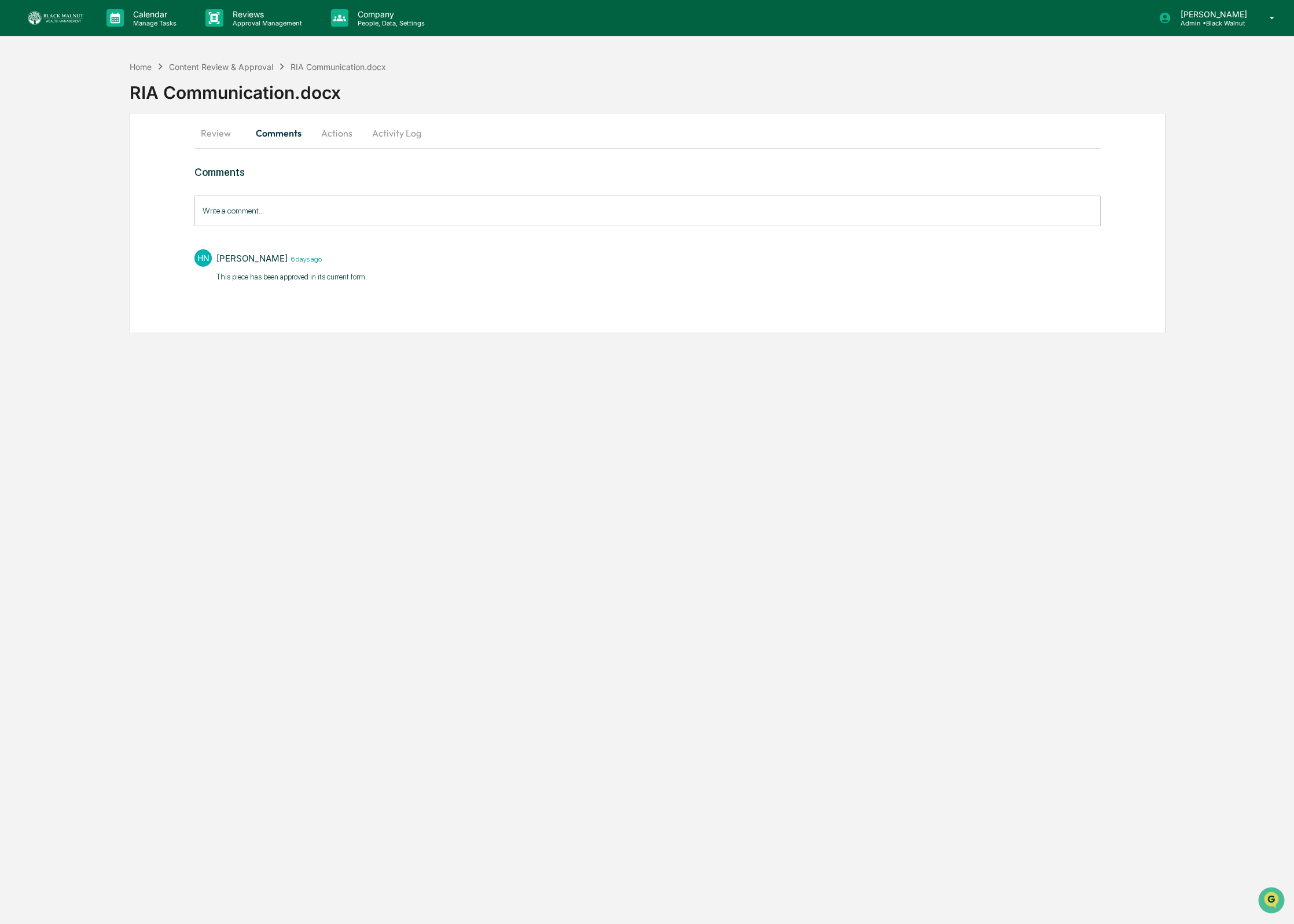
click at [338, 132] on button "Actions" at bounding box center [337, 133] width 52 height 27
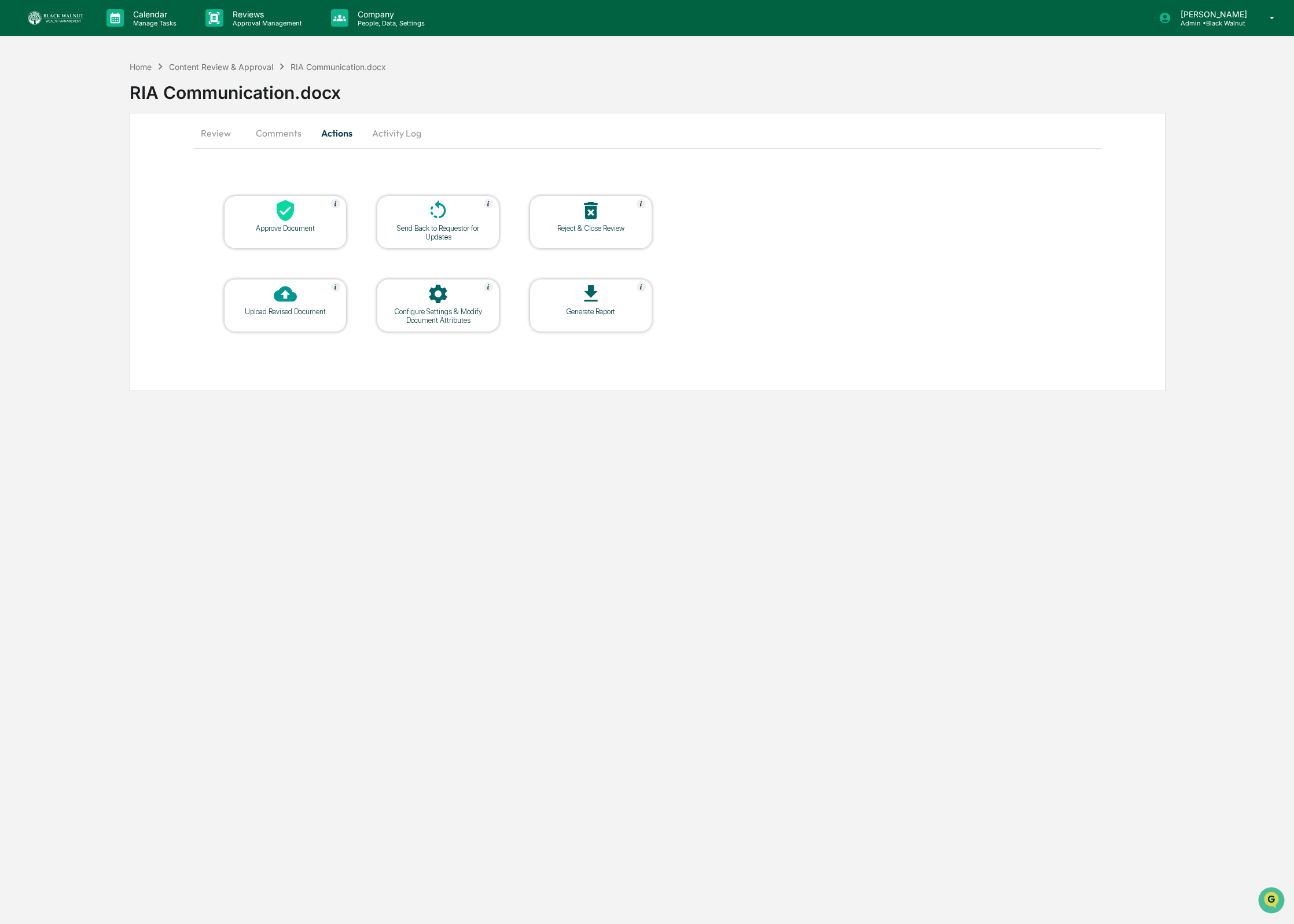
click at [297, 244] on div "Approve Document" at bounding box center [285, 222] width 123 height 53
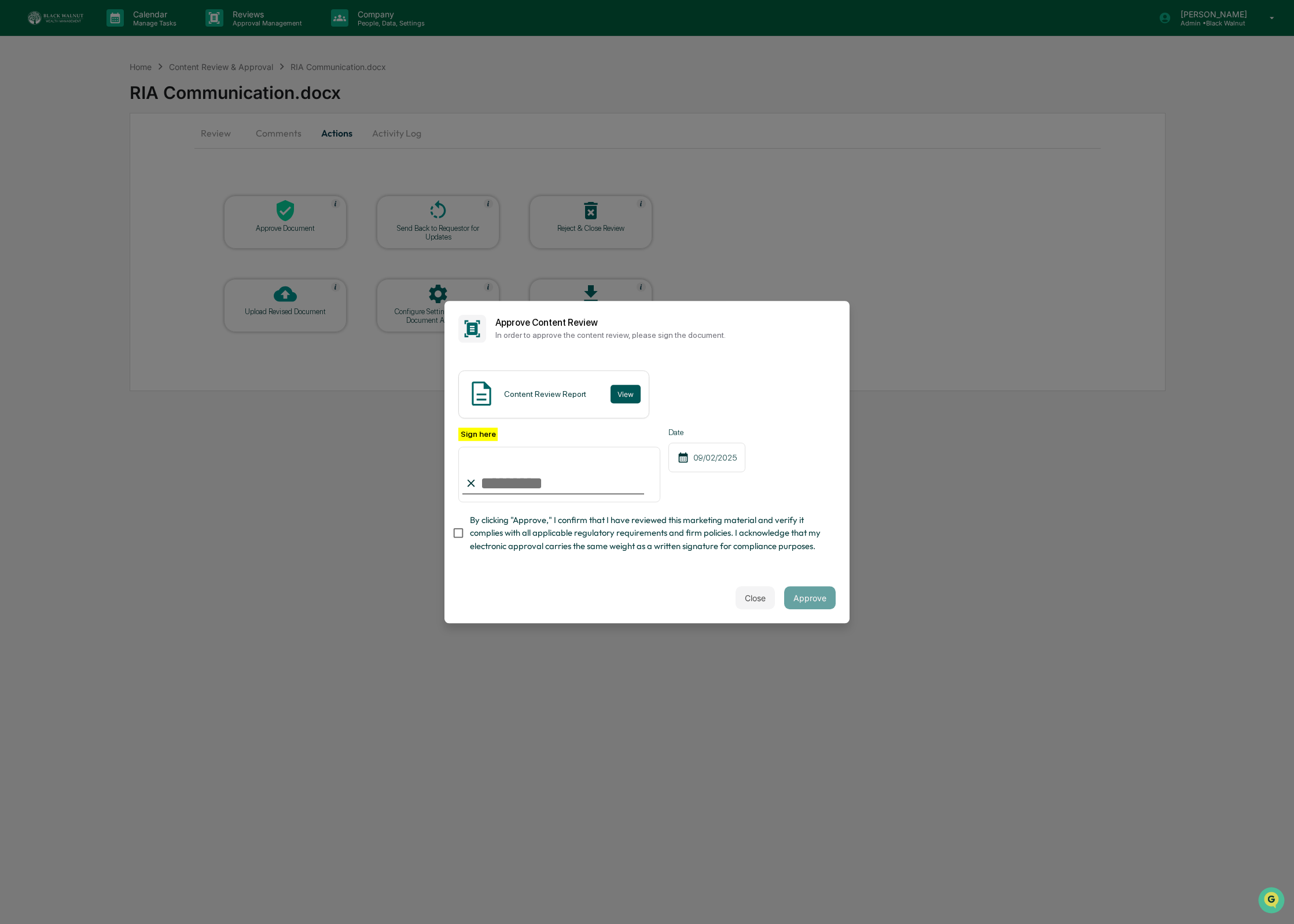
click at [617, 392] on button "View" at bounding box center [625, 393] width 30 height 19
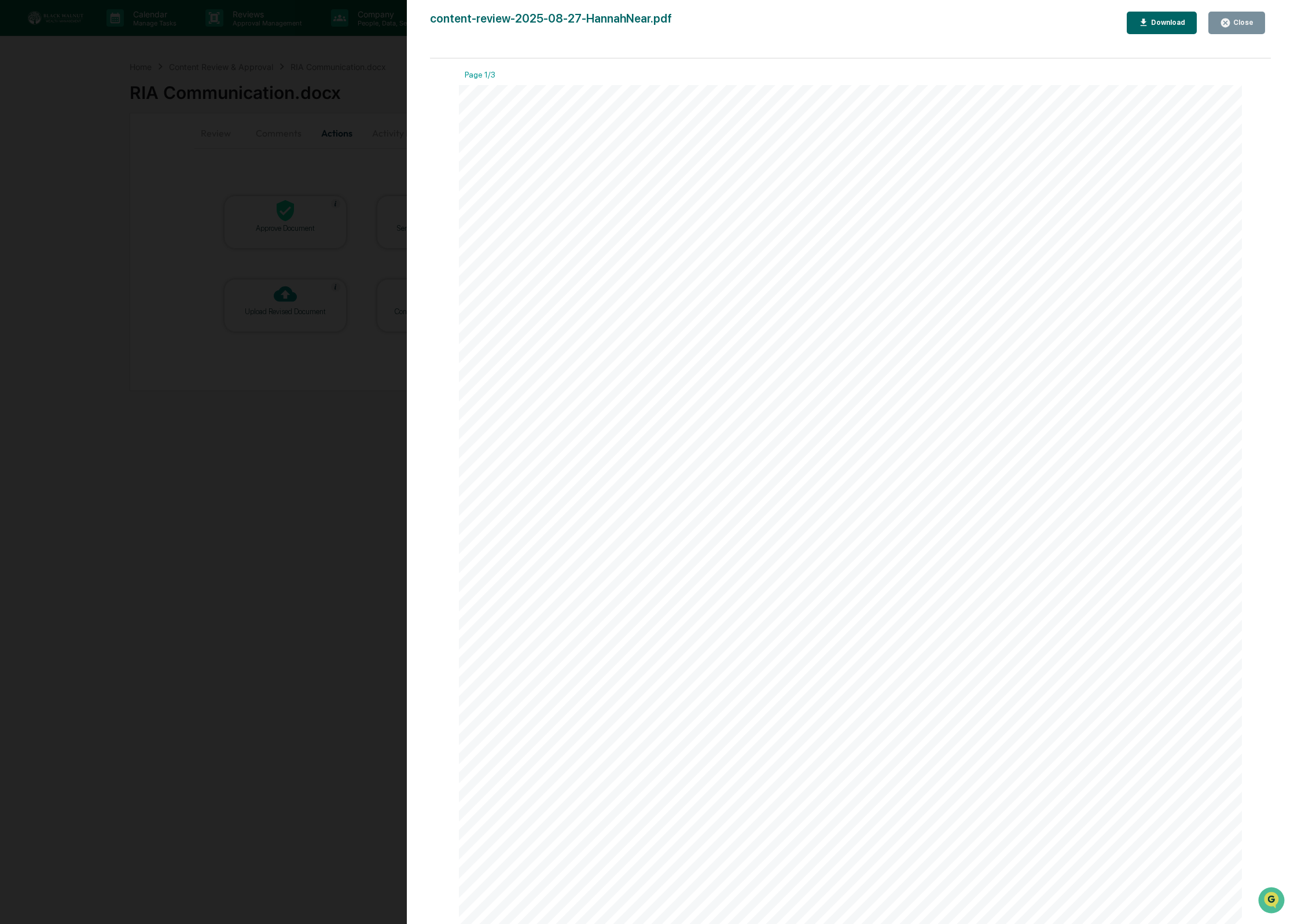
click at [1233, 29] on button "Close" at bounding box center [1237, 23] width 57 height 23
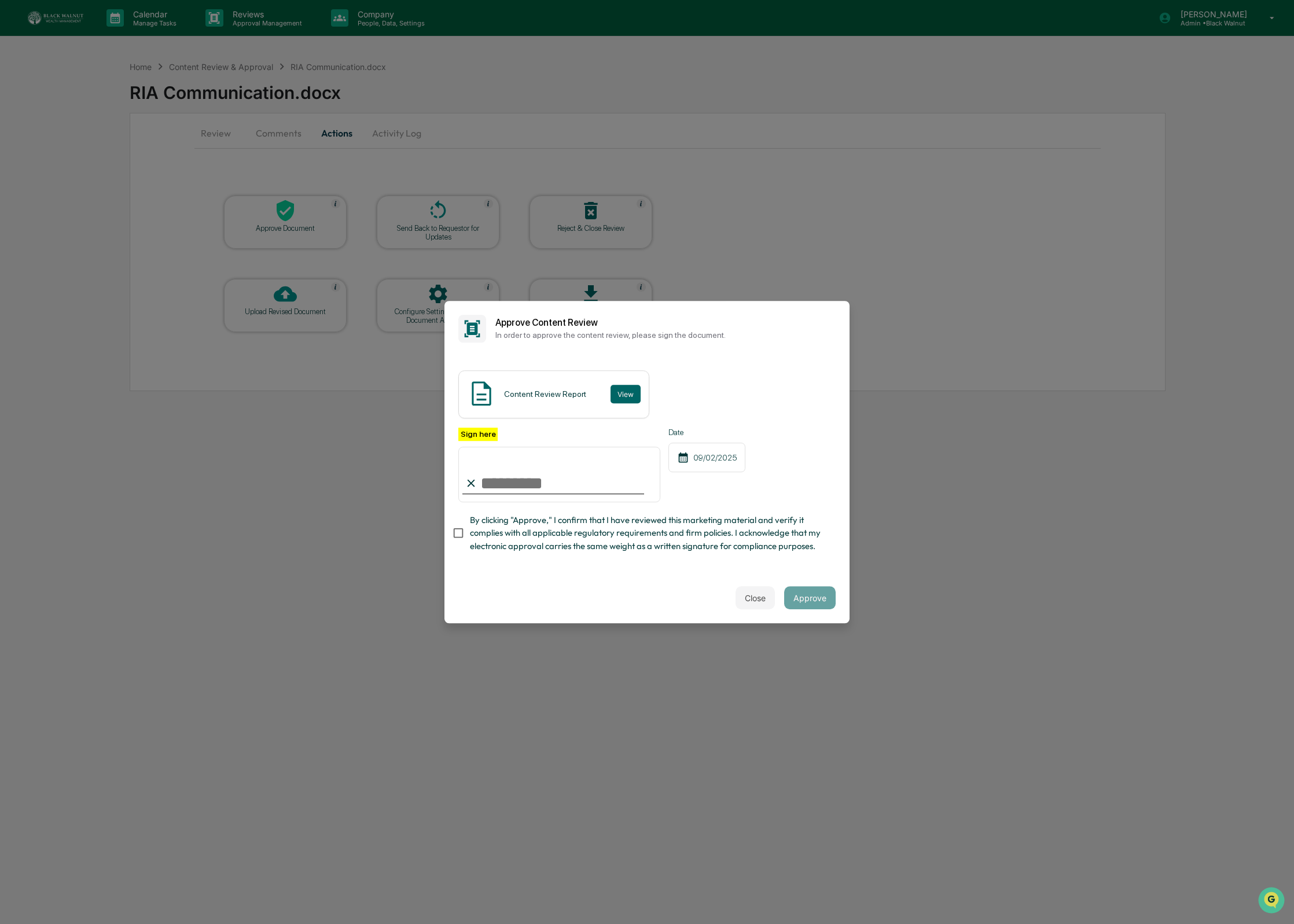
click at [752, 600] on button "Close" at bounding box center [755, 598] width 40 height 23
